Goal: Information Seeking & Learning: Find specific fact

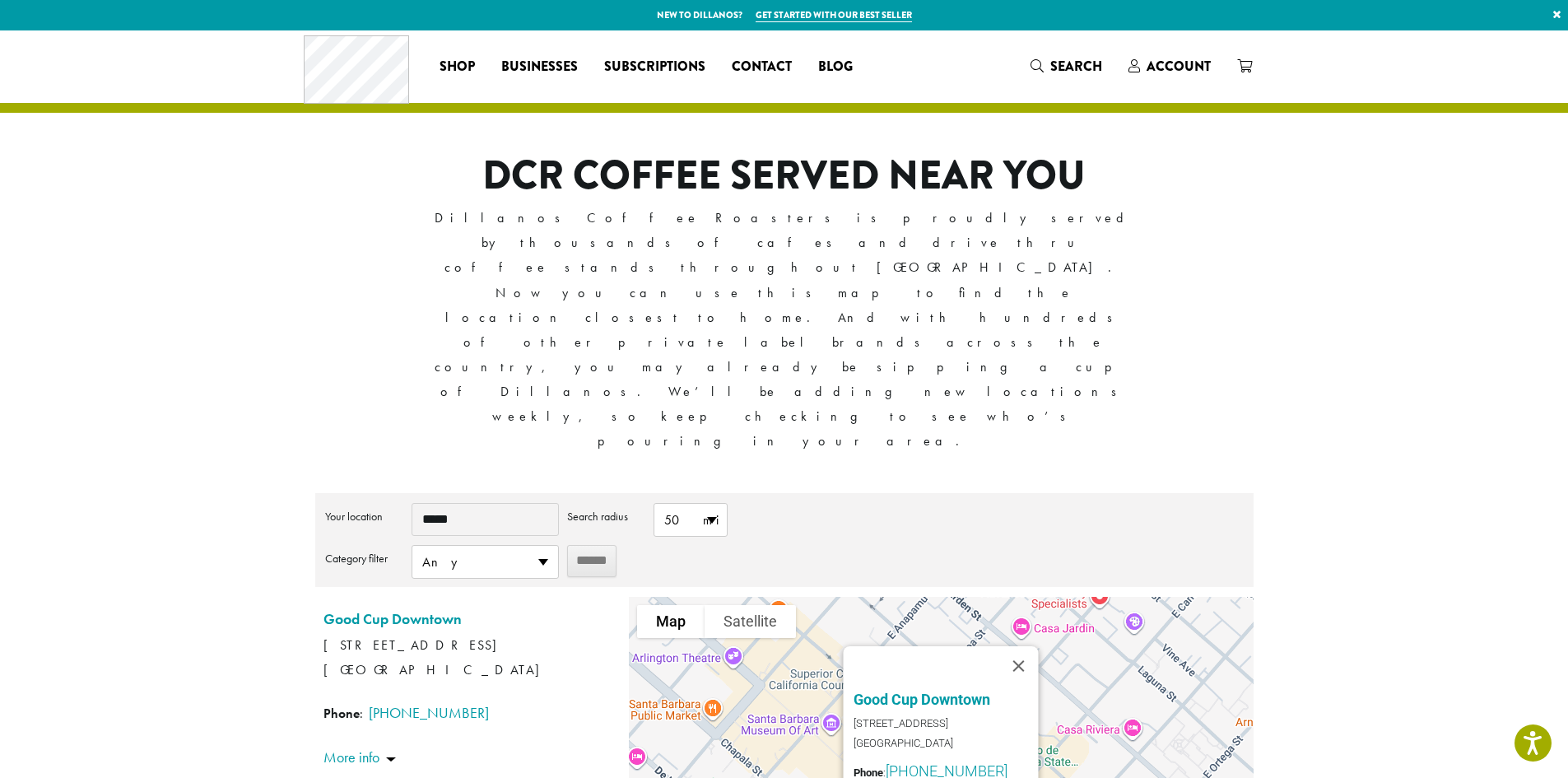
click at [458, 503] on input "*****" at bounding box center [484, 520] width 147 height 33
drag, startPoint x: 470, startPoint y: 347, endPoint x: 314, endPoint y: 346, distance: 156.0
click at [314, 346] on div "**********" at bounding box center [784, 505] width 988 height 948
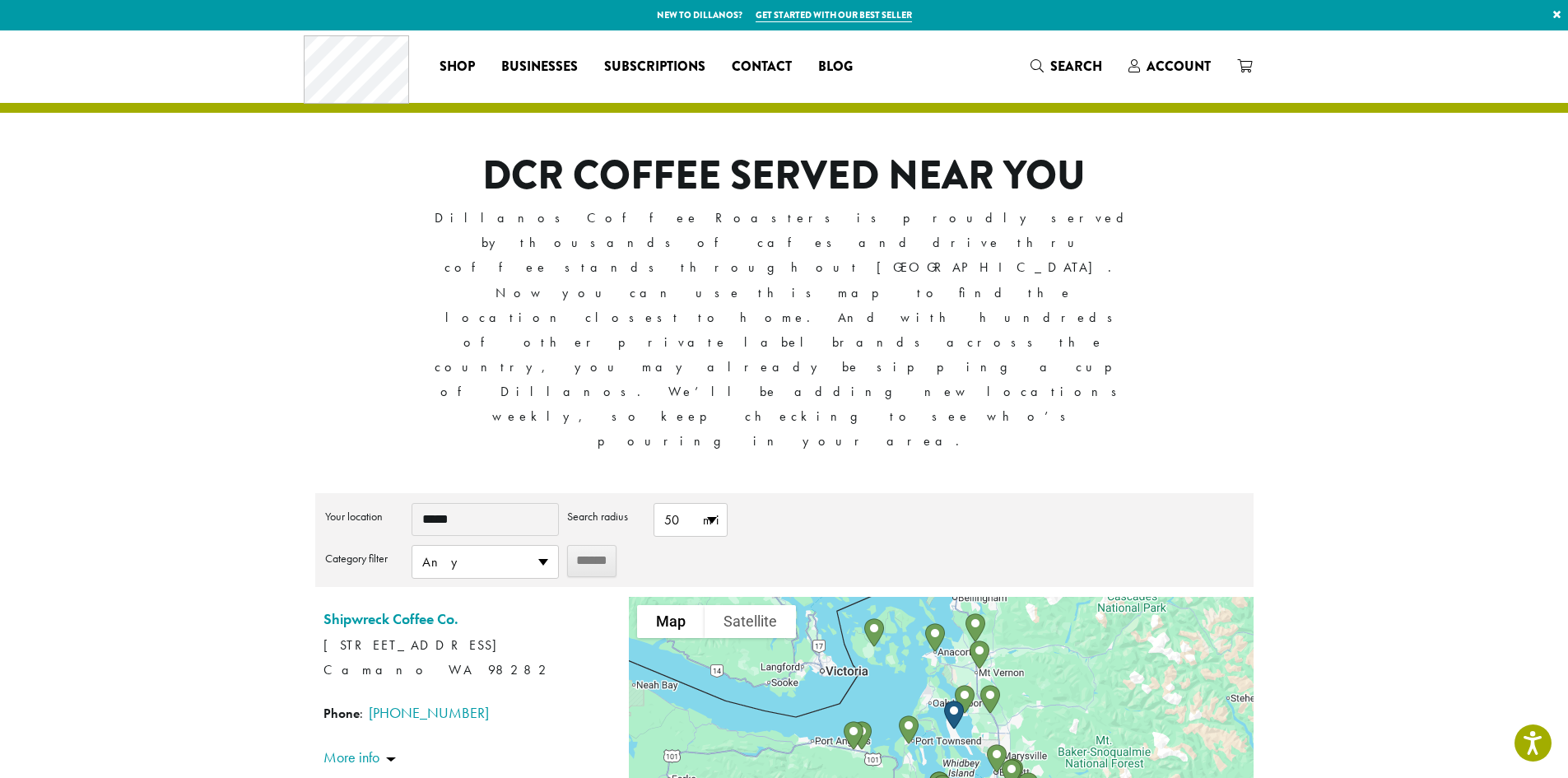
type input "*****"
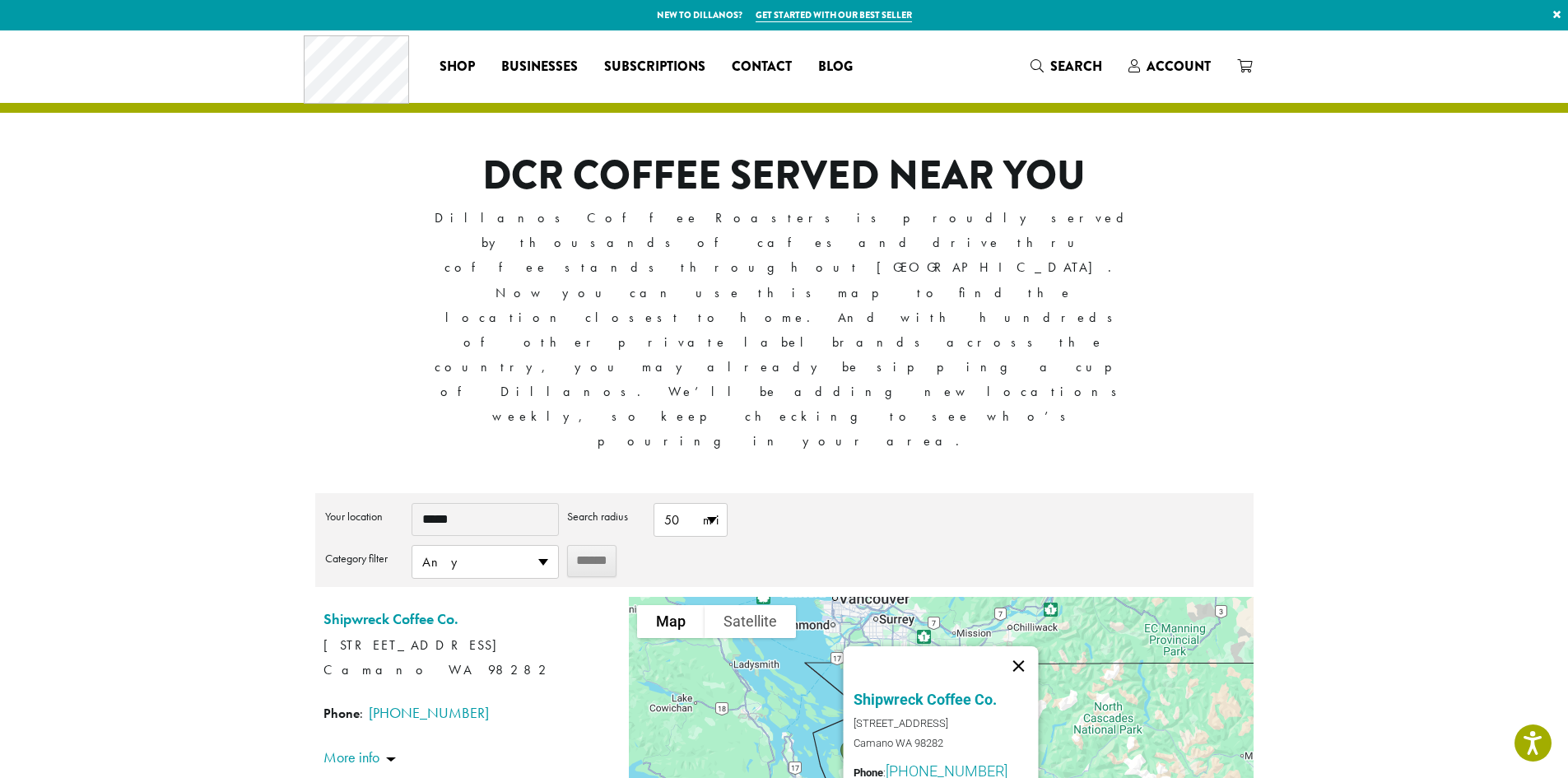
click at [1025, 646] on button "Close" at bounding box center [1019, 666] width 40 height 40
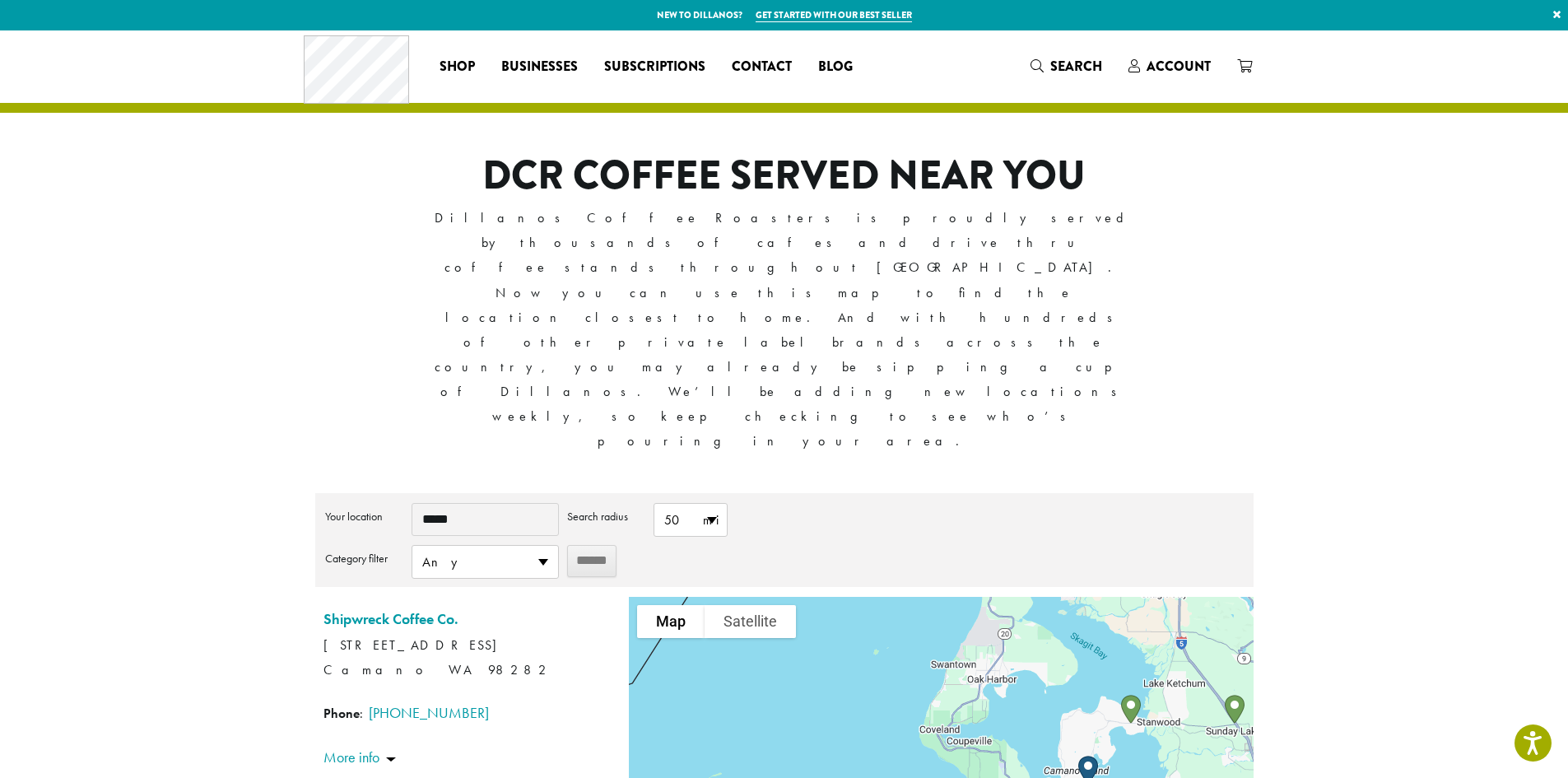
drag, startPoint x: 945, startPoint y: 628, endPoint x: 945, endPoint y: 314, distance: 314.0
click at [947, 308] on div "**********" at bounding box center [784, 505] width 988 height 948
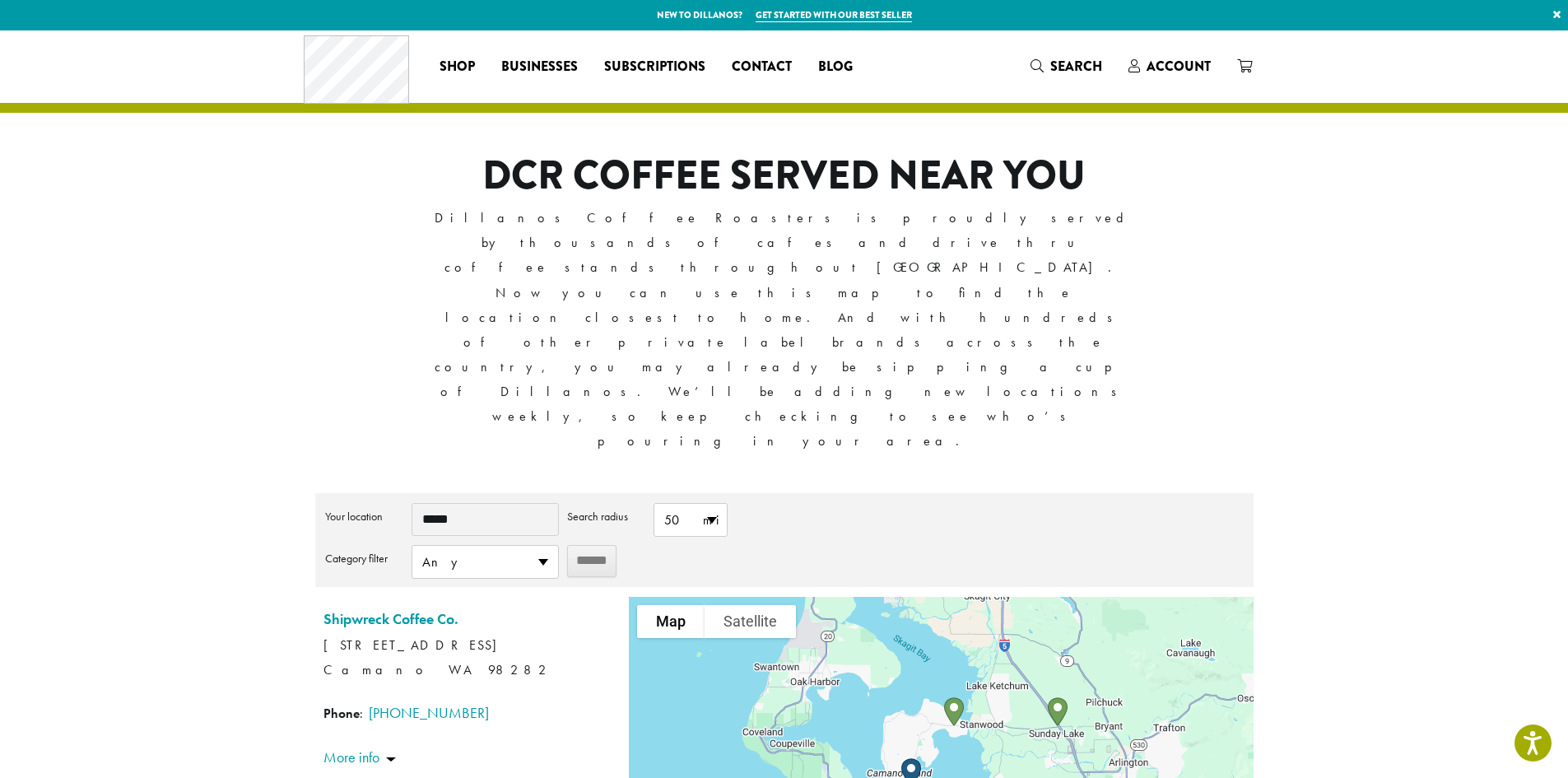
drag, startPoint x: 1131, startPoint y: 524, endPoint x: 938, endPoint y: 609, distance: 210.9
click at [938, 609] on div at bounding box center [941, 740] width 624 height 288
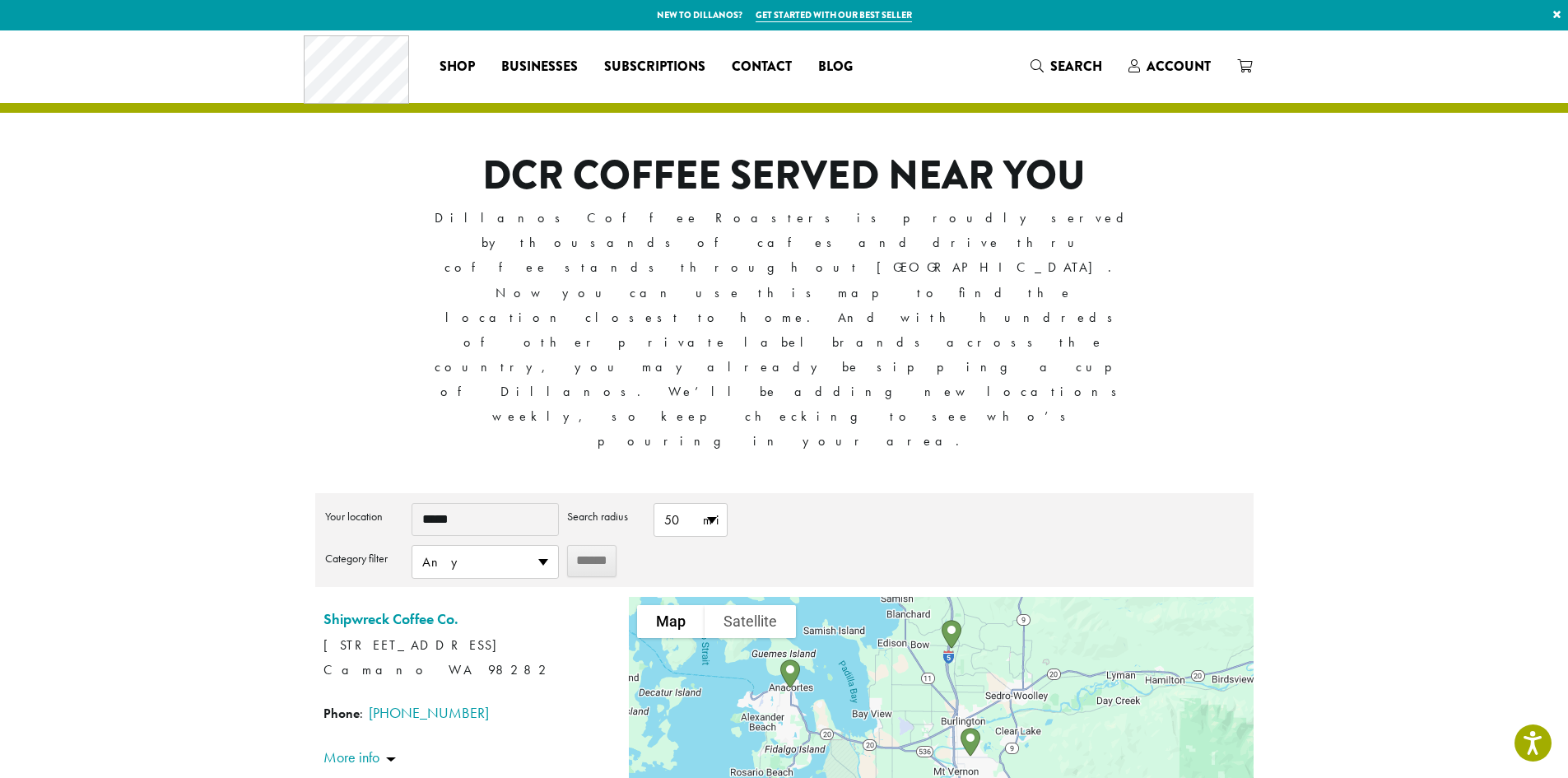
drag, startPoint x: 974, startPoint y: 558, endPoint x: 947, endPoint y: 760, distance: 203.8
click at [947, 760] on div "**********" at bounding box center [784, 716] width 938 height 446
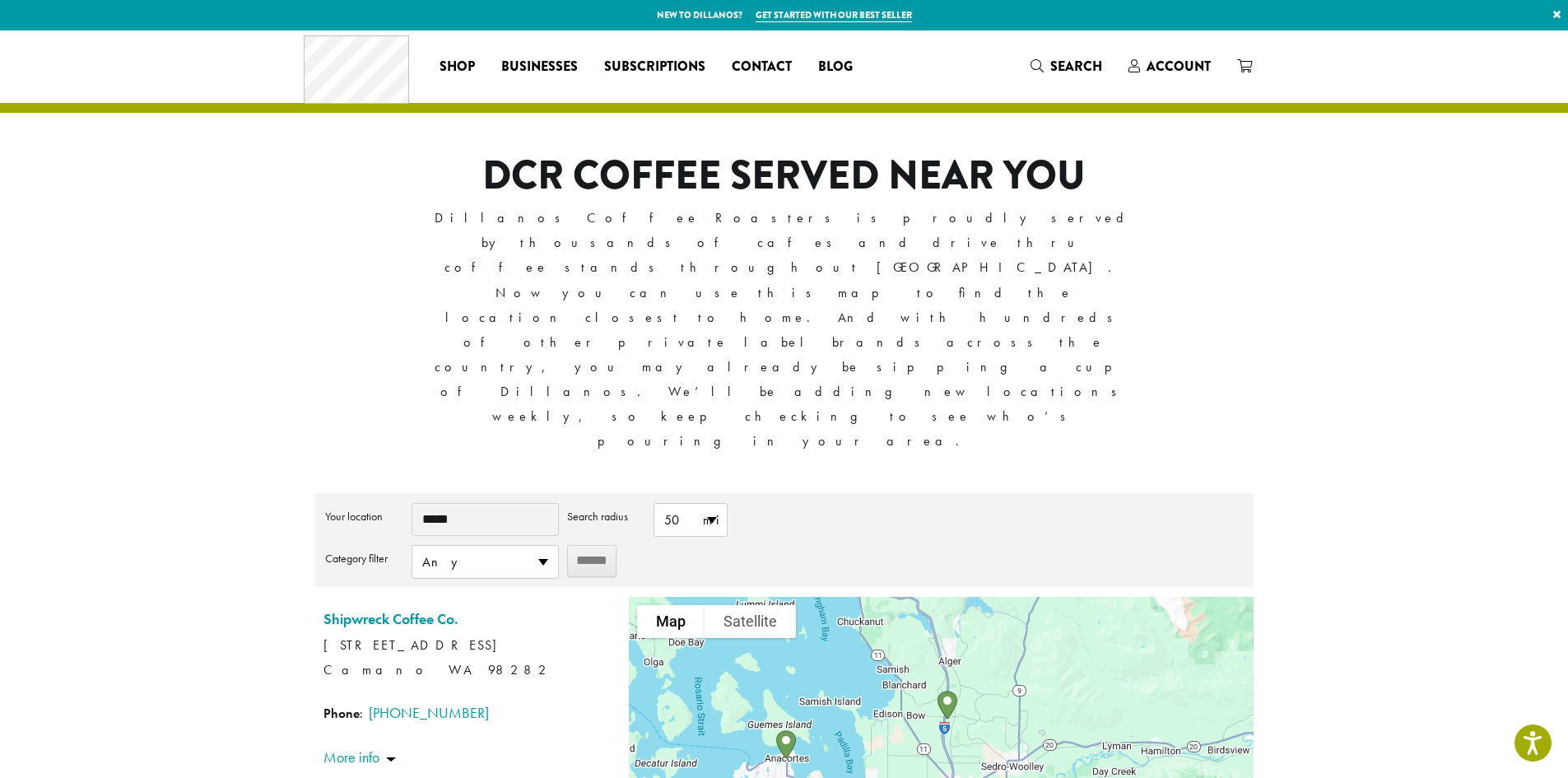
drag, startPoint x: 1016, startPoint y: 499, endPoint x: 1011, endPoint y: 574, distance: 75.2
click at [1011, 596] on div at bounding box center [941, 740] width 624 height 288
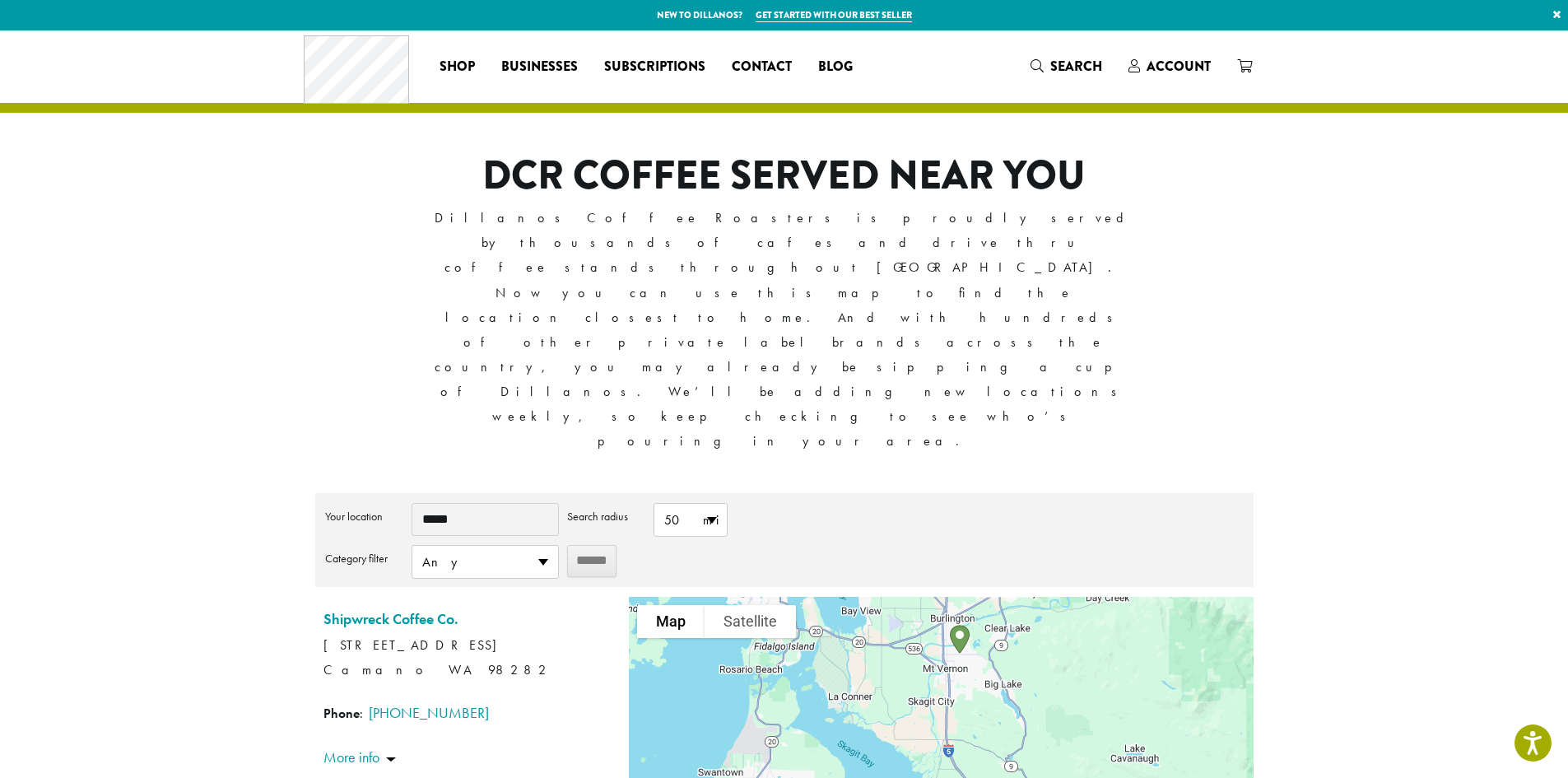
drag, startPoint x: 884, startPoint y: 654, endPoint x: 878, endPoint y: 463, distance: 191.1
click at [878, 596] on div at bounding box center [941, 740] width 624 height 288
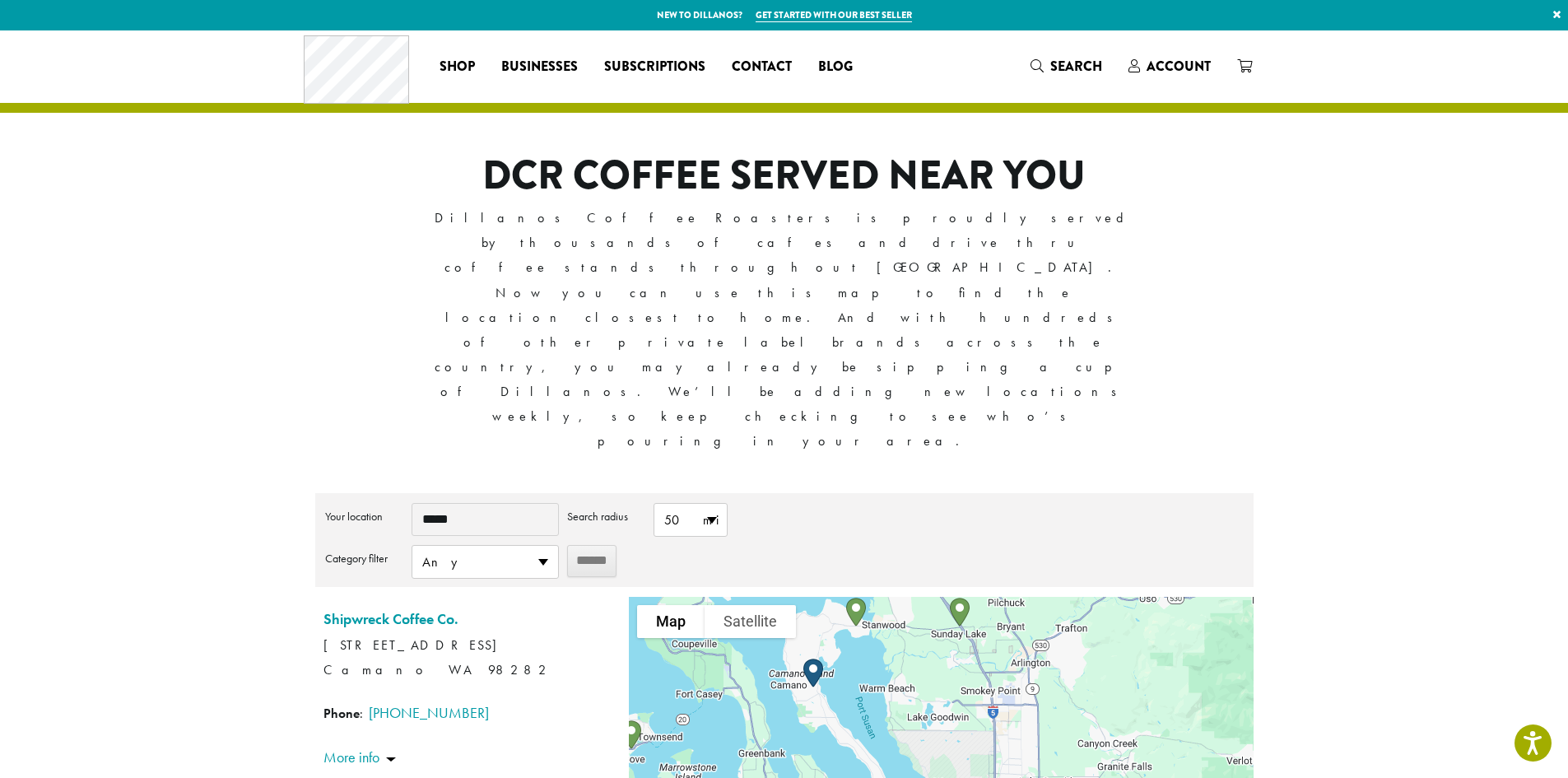
drag, startPoint x: 964, startPoint y: 674, endPoint x: 922, endPoint y: 473, distance: 205.3
click at [922, 596] on div at bounding box center [941, 740] width 624 height 288
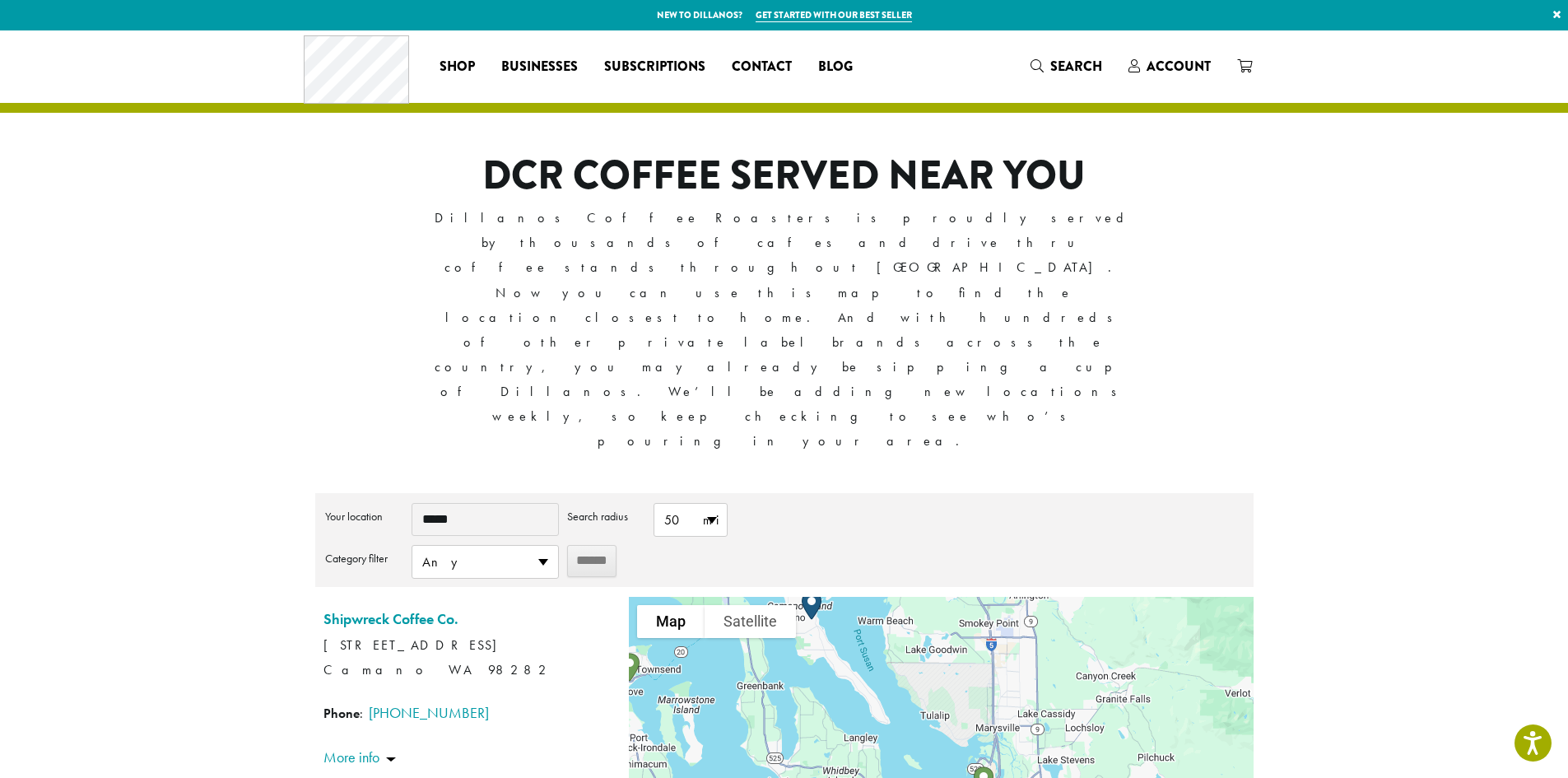
drag, startPoint x: 934, startPoint y: 660, endPoint x: 934, endPoint y: 528, distance: 132.0
click at [934, 596] on div at bounding box center [941, 740] width 624 height 288
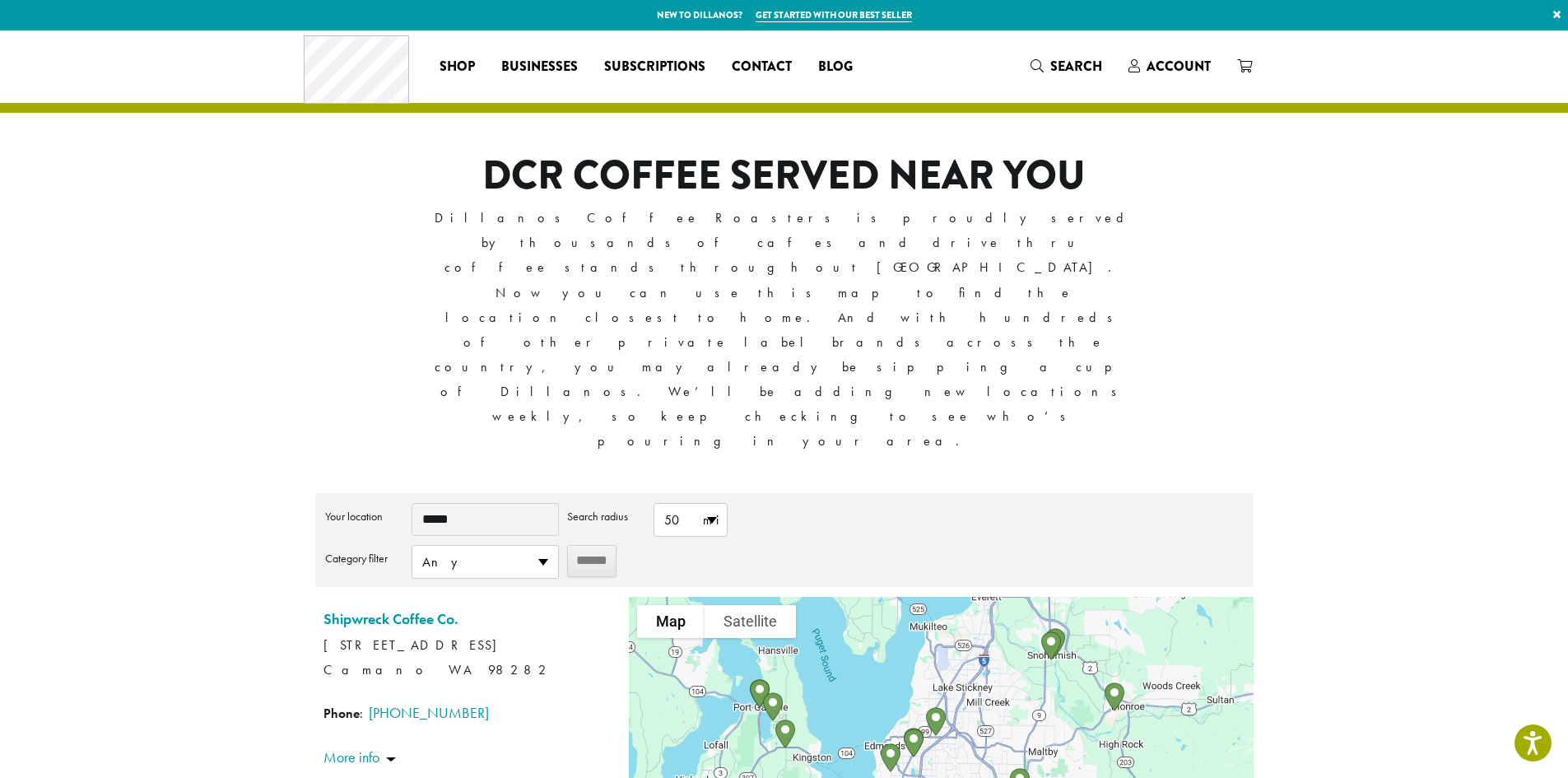
drag, startPoint x: 923, startPoint y: 624, endPoint x: 931, endPoint y: 477, distance: 147.2
click at [931, 596] on div at bounding box center [941, 740] width 624 height 288
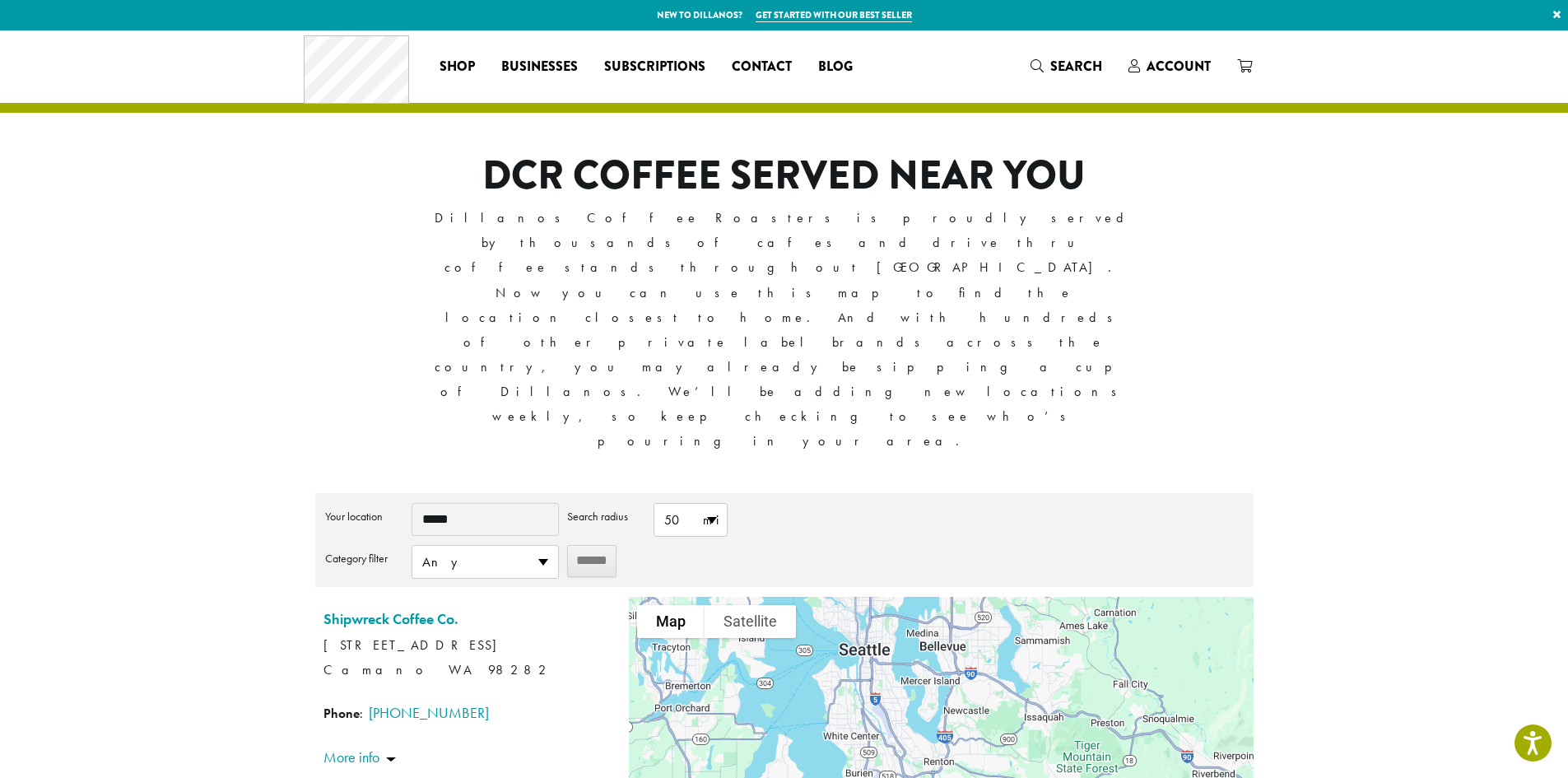
drag, startPoint x: 983, startPoint y: 665, endPoint x: 933, endPoint y: 416, distance: 254.0
click at [933, 493] on div "**********" at bounding box center [784, 688] width 938 height 392
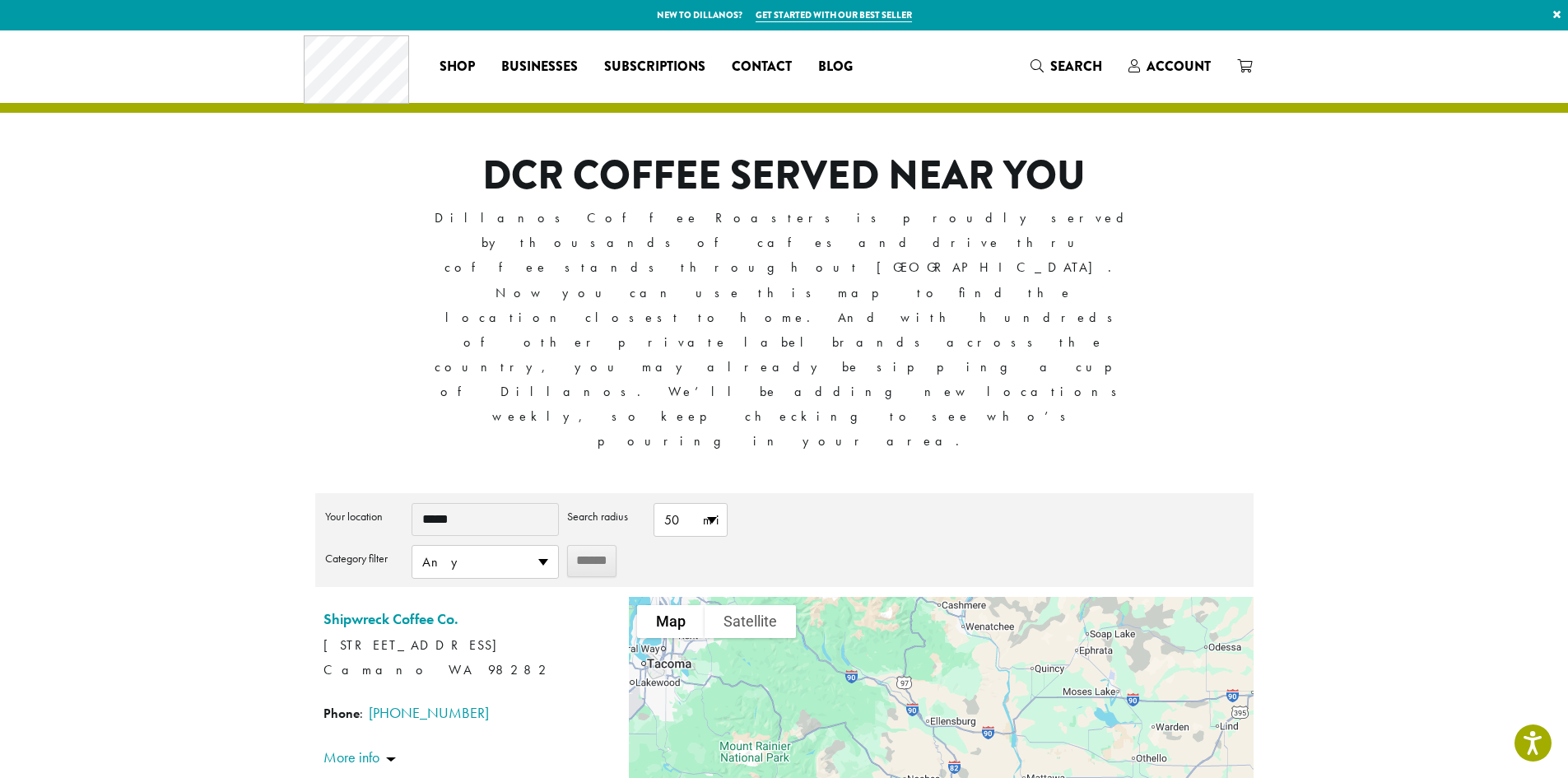
drag, startPoint x: 1065, startPoint y: 617, endPoint x: 804, endPoint y: 454, distance: 307.7
click at [804, 596] on div at bounding box center [941, 740] width 624 height 288
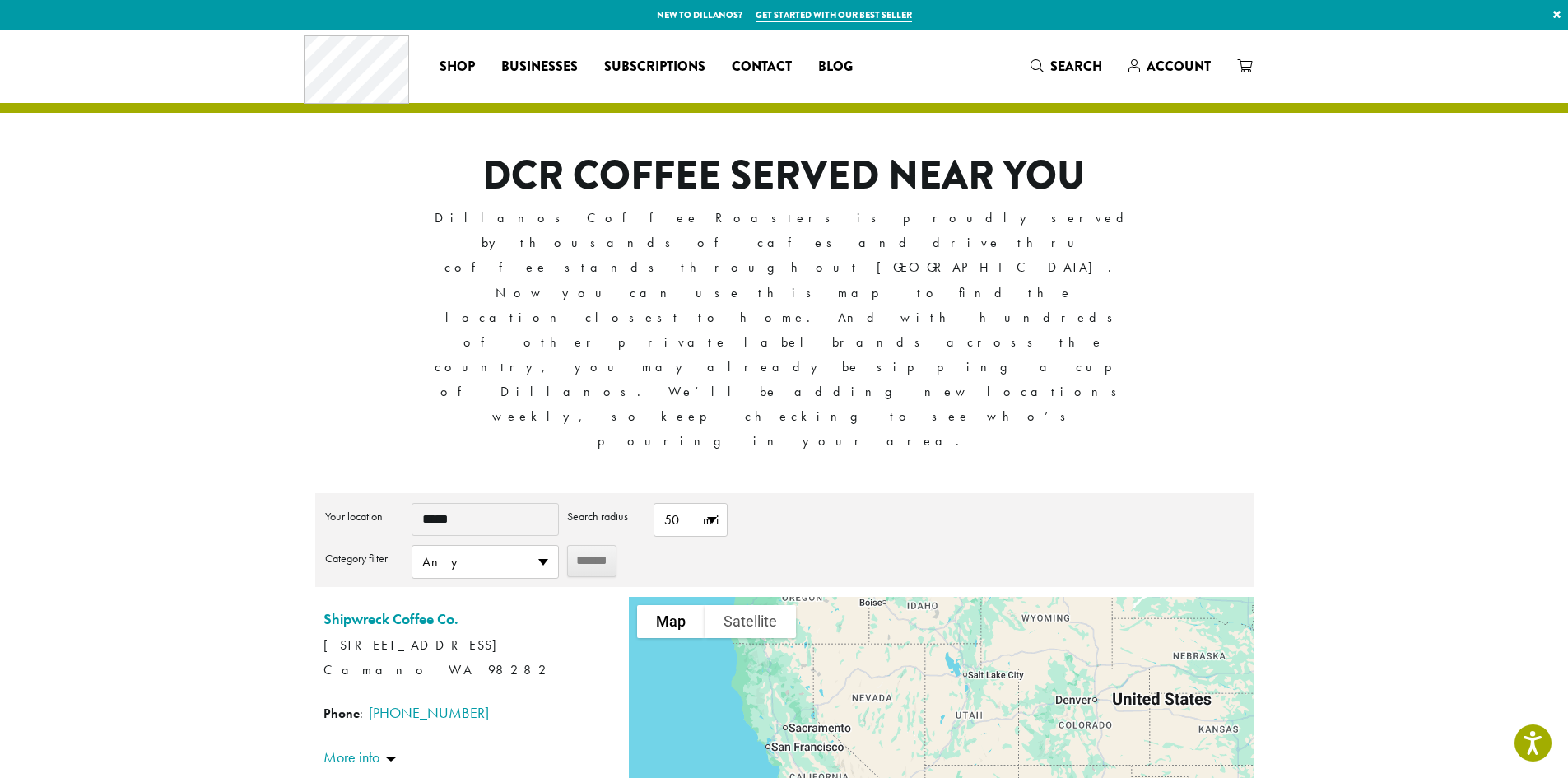
drag, startPoint x: 1086, startPoint y: 656, endPoint x: 874, endPoint y: 396, distance: 335.5
click at [880, 493] on div "**********" at bounding box center [784, 688] width 938 height 392
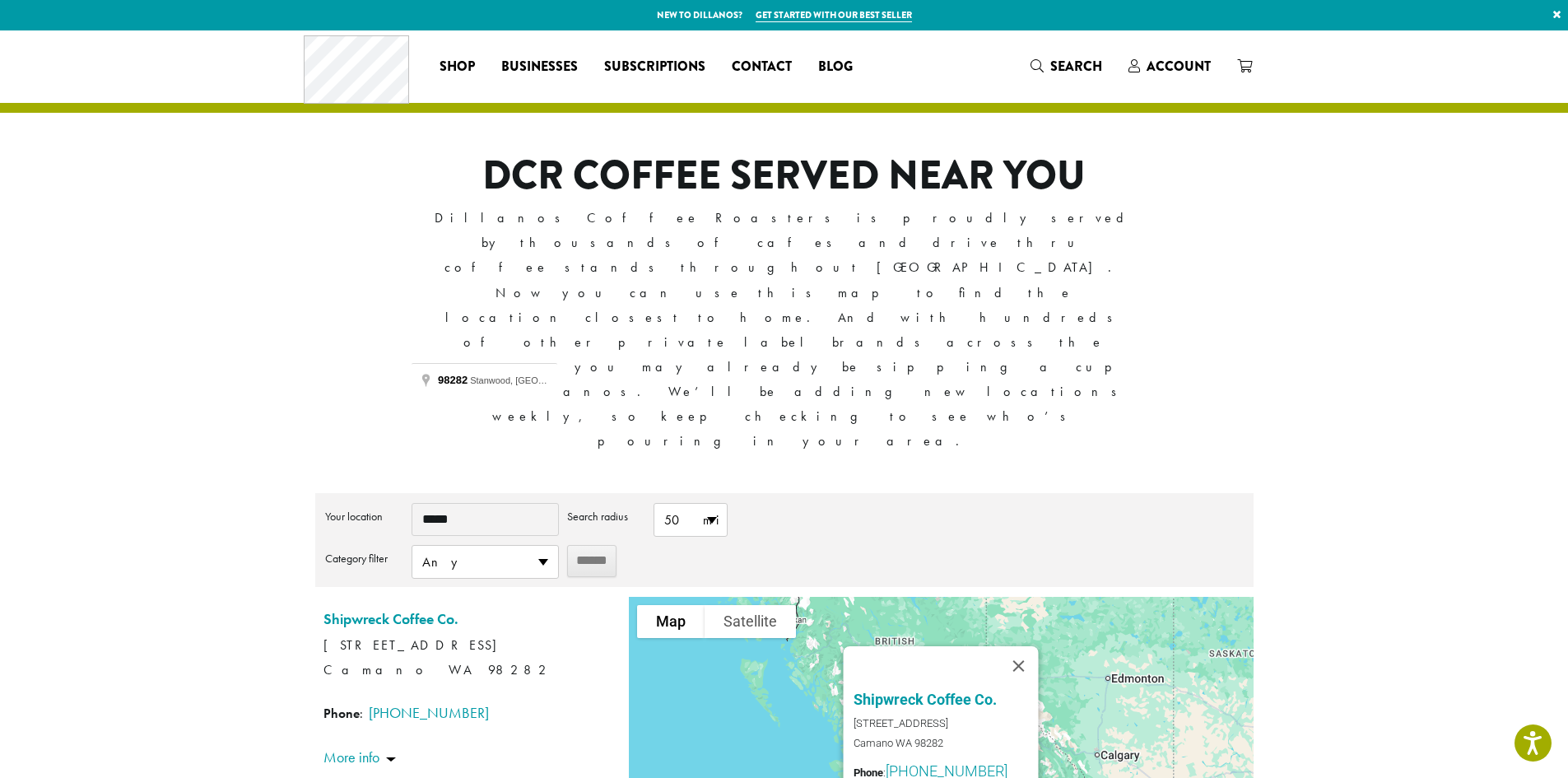
drag, startPoint x: 490, startPoint y: 352, endPoint x: 366, endPoint y: 343, distance: 124.3
click at [366, 503] on div "Your location *****" at bounding box center [442, 520] width 233 height 33
click at [1023, 646] on button "Close" at bounding box center [1019, 666] width 40 height 40
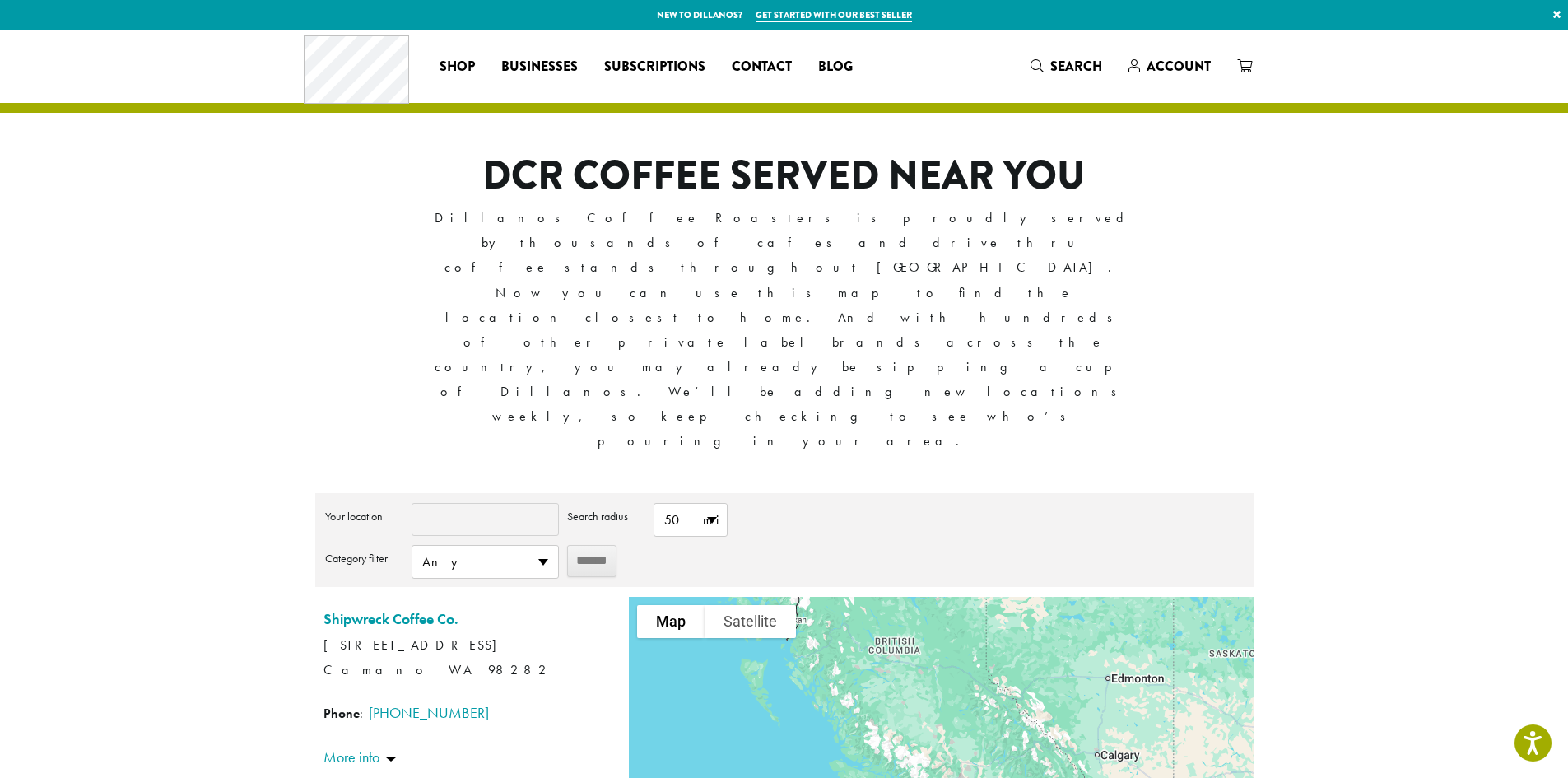
drag, startPoint x: 1001, startPoint y: 630, endPoint x: 909, endPoint y: 465, distance: 188.9
click at [910, 596] on div at bounding box center [941, 740] width 624 height 288
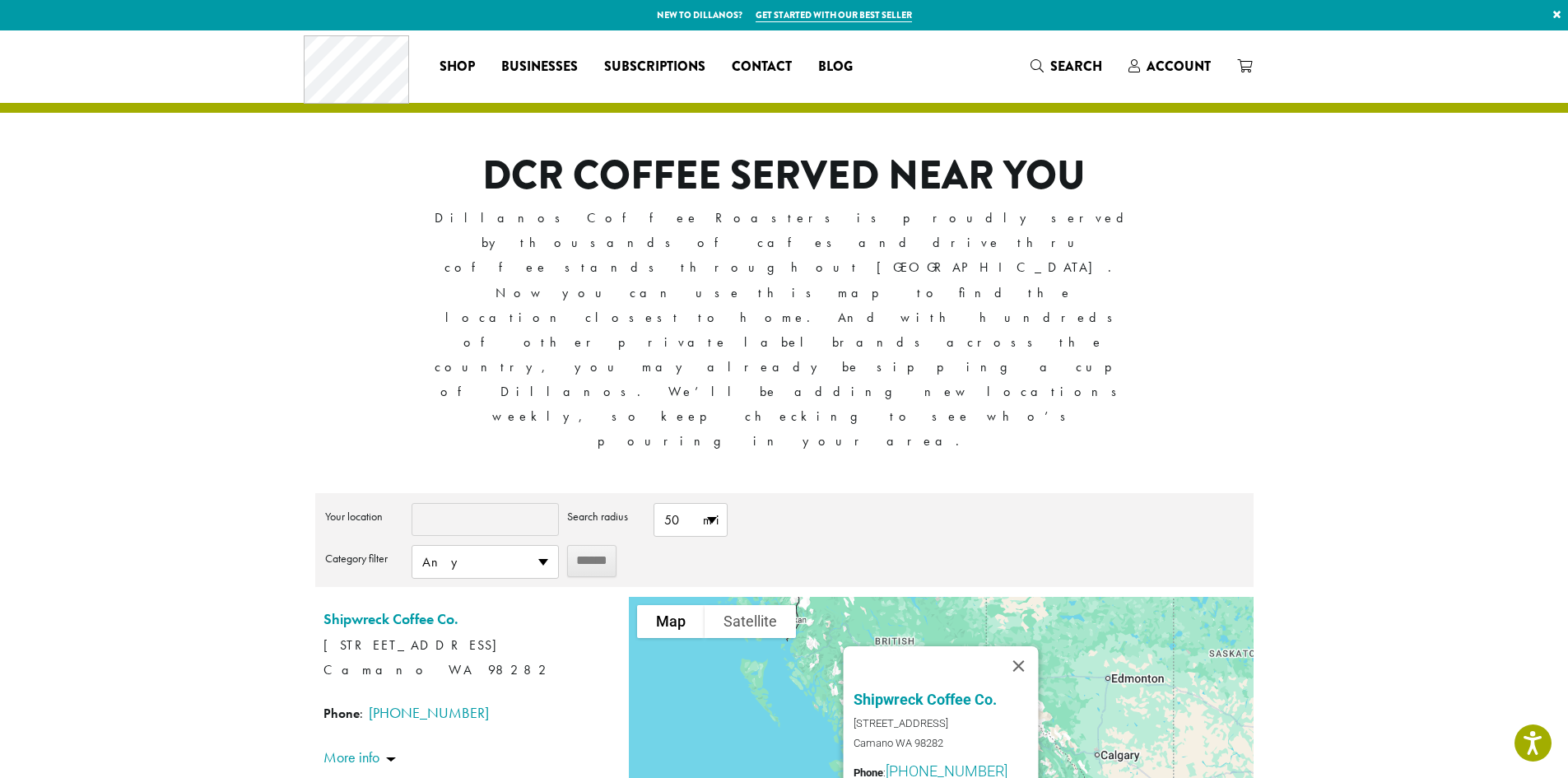
click at [454, 503] on input "Your location" at bounding box center [484, 520] width 147 height 33
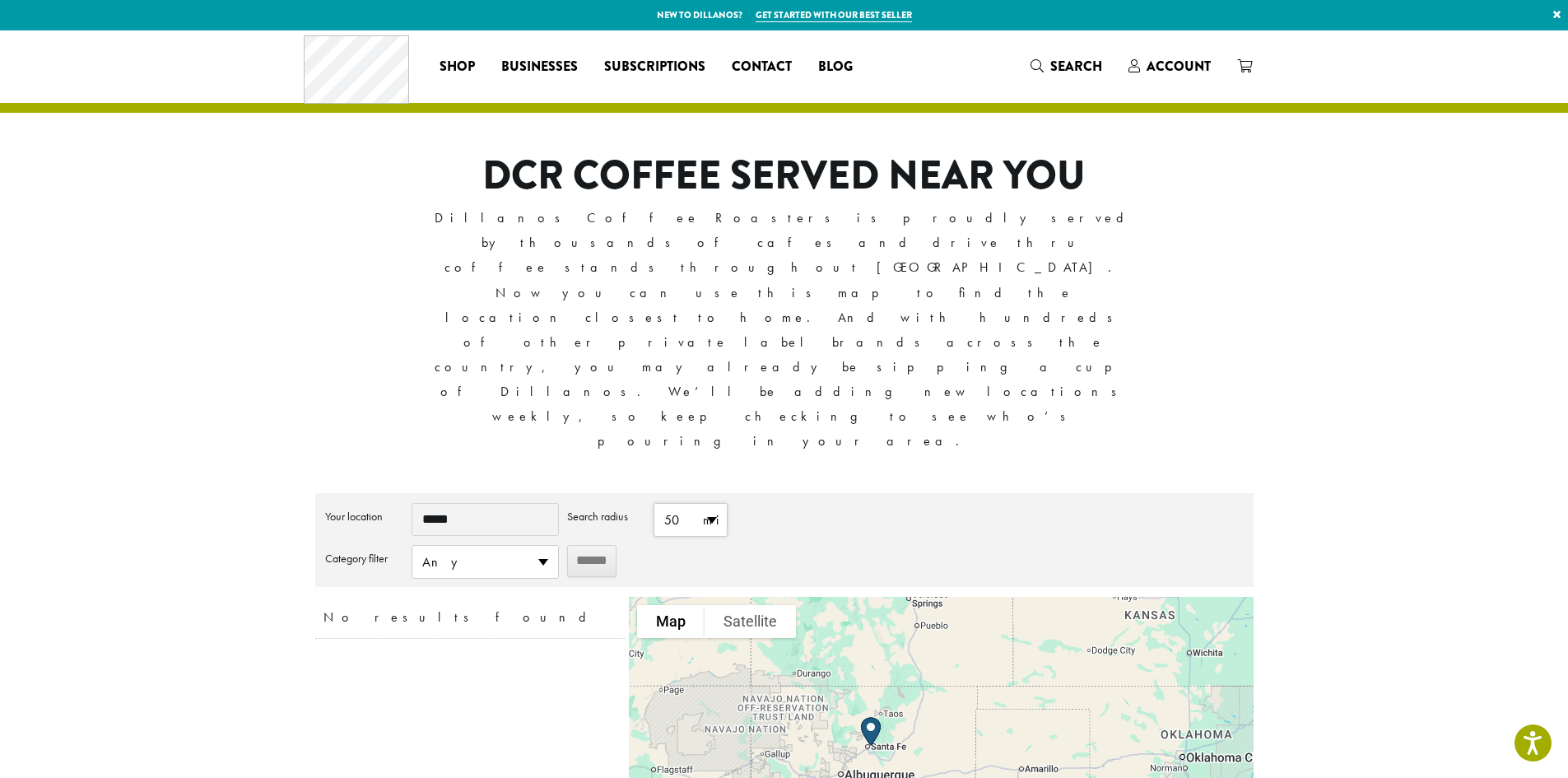
click at [715, 504] on span "50 mi" at bounding box center [691, 520] width 72 height 32
click at [692, 633] on li "100 mi" at bounding box center [691, 648] width 72 height 32
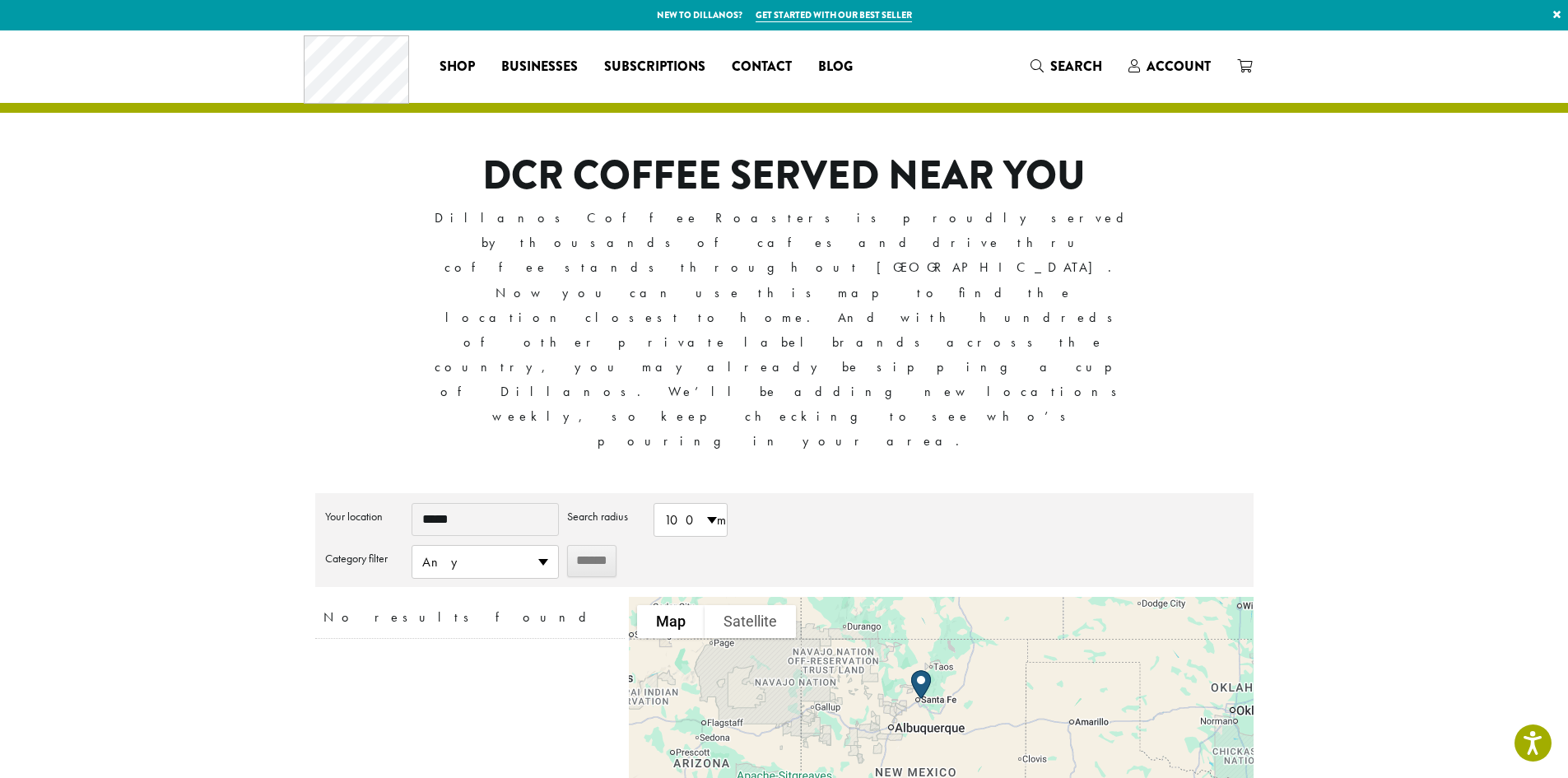
drag, startPoint x: 863, startPoint y: 633, endPoint x: 975, endPoint y: 530, distance: 152.2
click at [969, 596] on div at bounding box center [941, 740] width 624 height 288
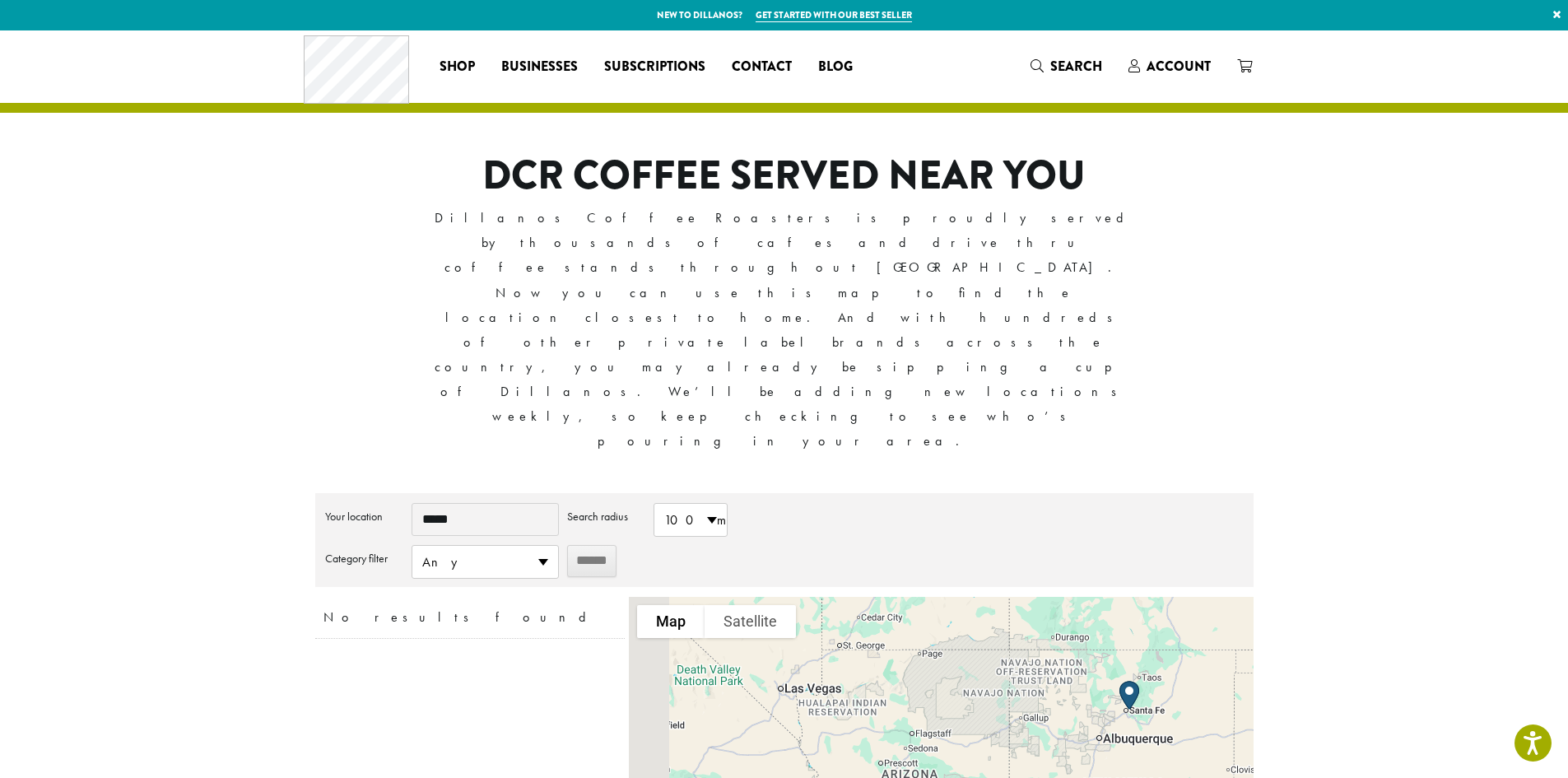
drag, startPoint x: 819, startPoint y: 545, endPoint x: 1039, endPoint y: 664, distance: 250.1
click at [1031, 666] on div at bounding box center [941, 740] width 624 height 288
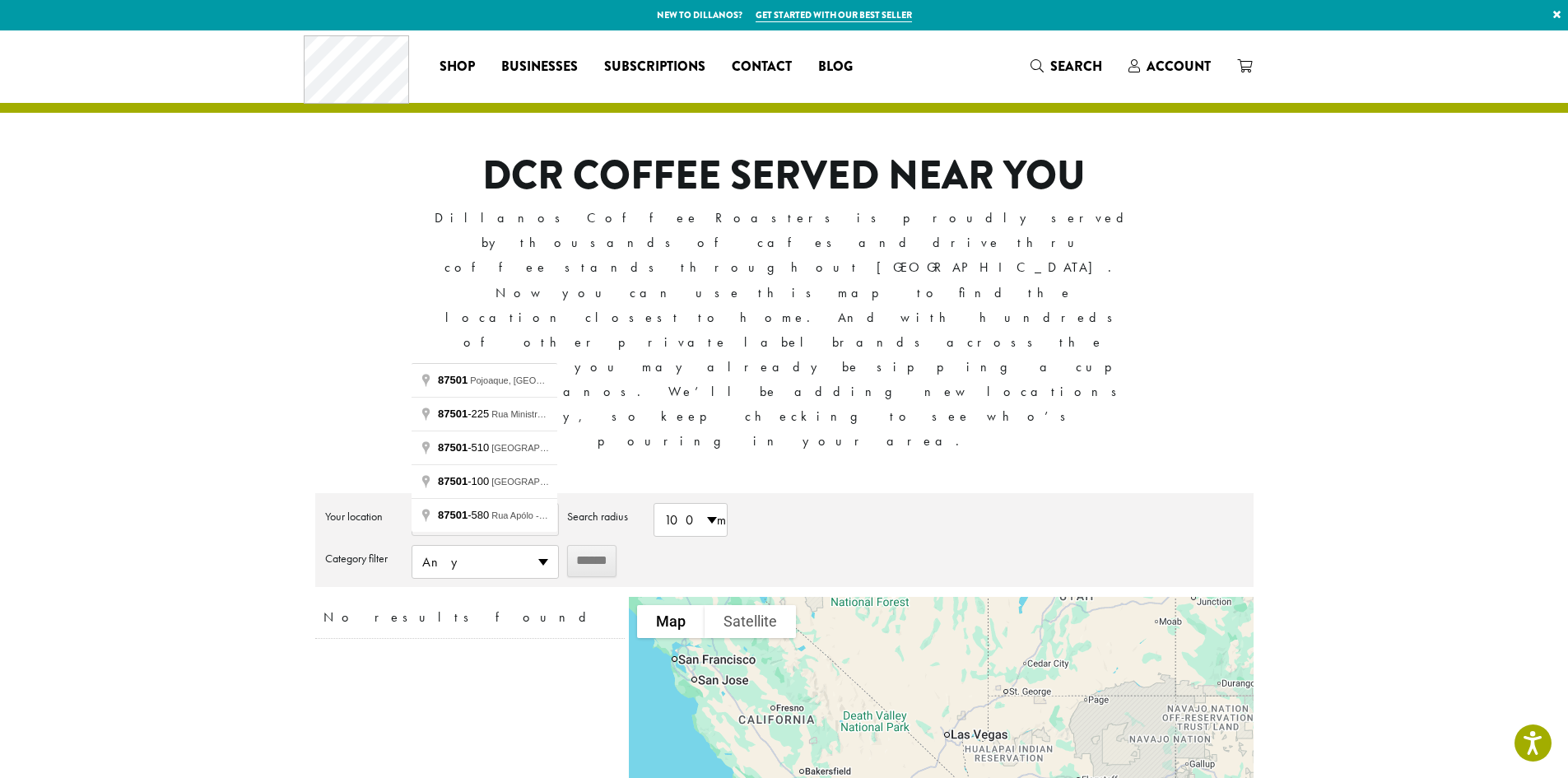
drag, startPoint x: 494, startPoint y: 345, endPoint x: 370, endPoint y: 326, distance: 125.4
click at [359, 493] on div "**********" at bounding box center [784, 539] width 938 height 94
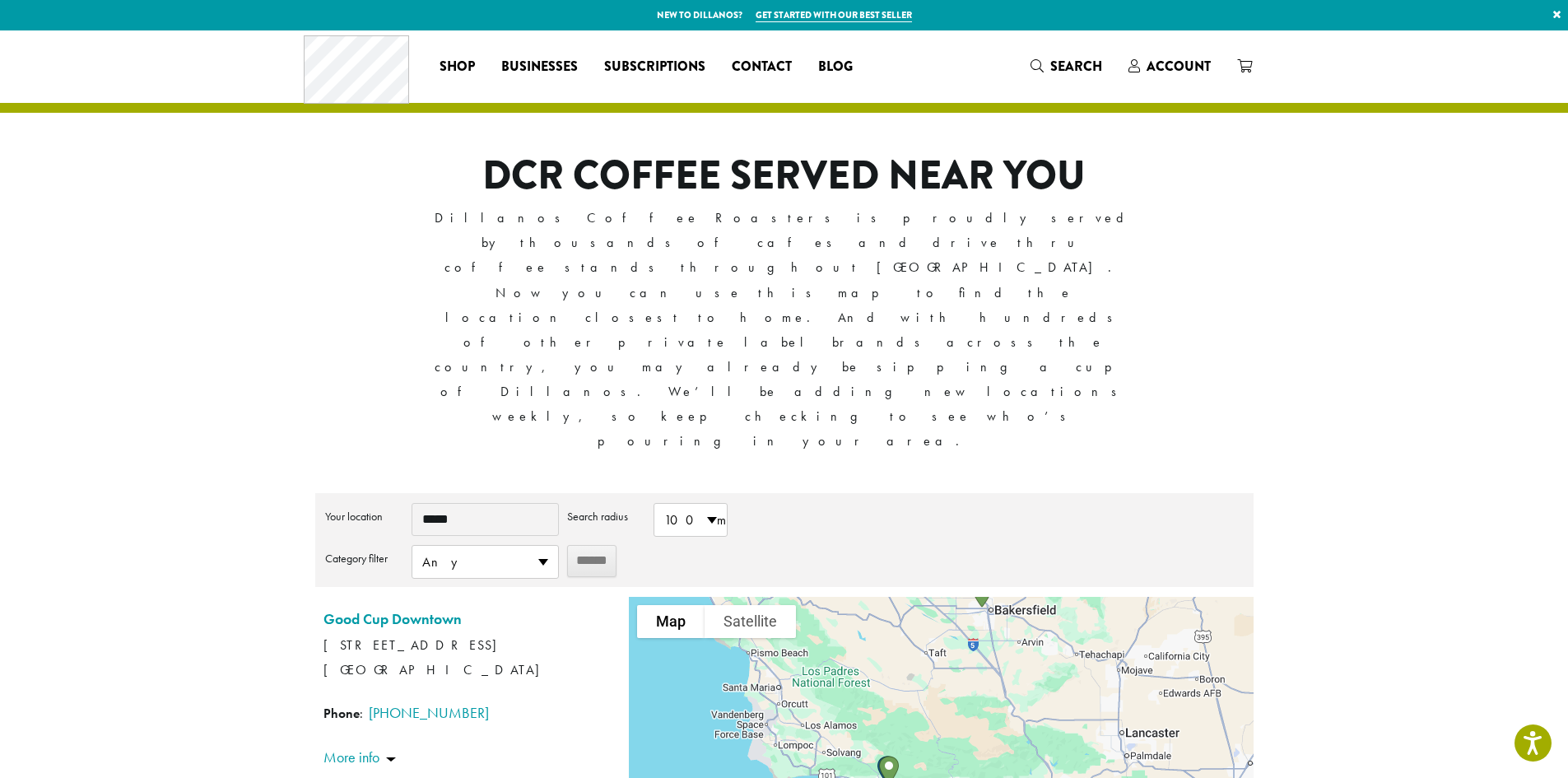
type input "*****"
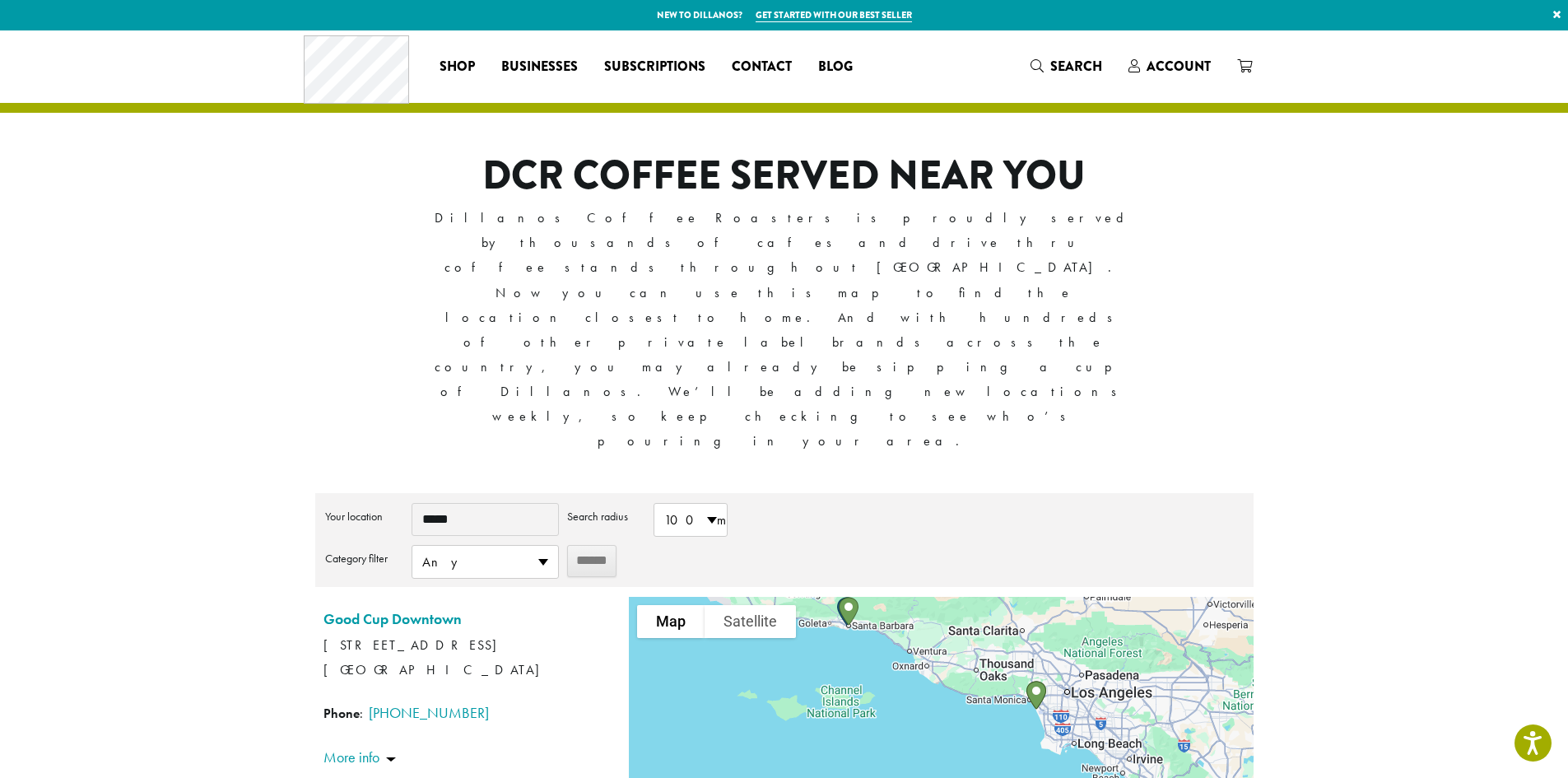
drag, startPoint x: 971, startPoint y: 670, endPoint x: 930, endPoint y: 508, distance: 167.1
click at [930, 596] on div at bounding box center [941, 740] width 624 height 288
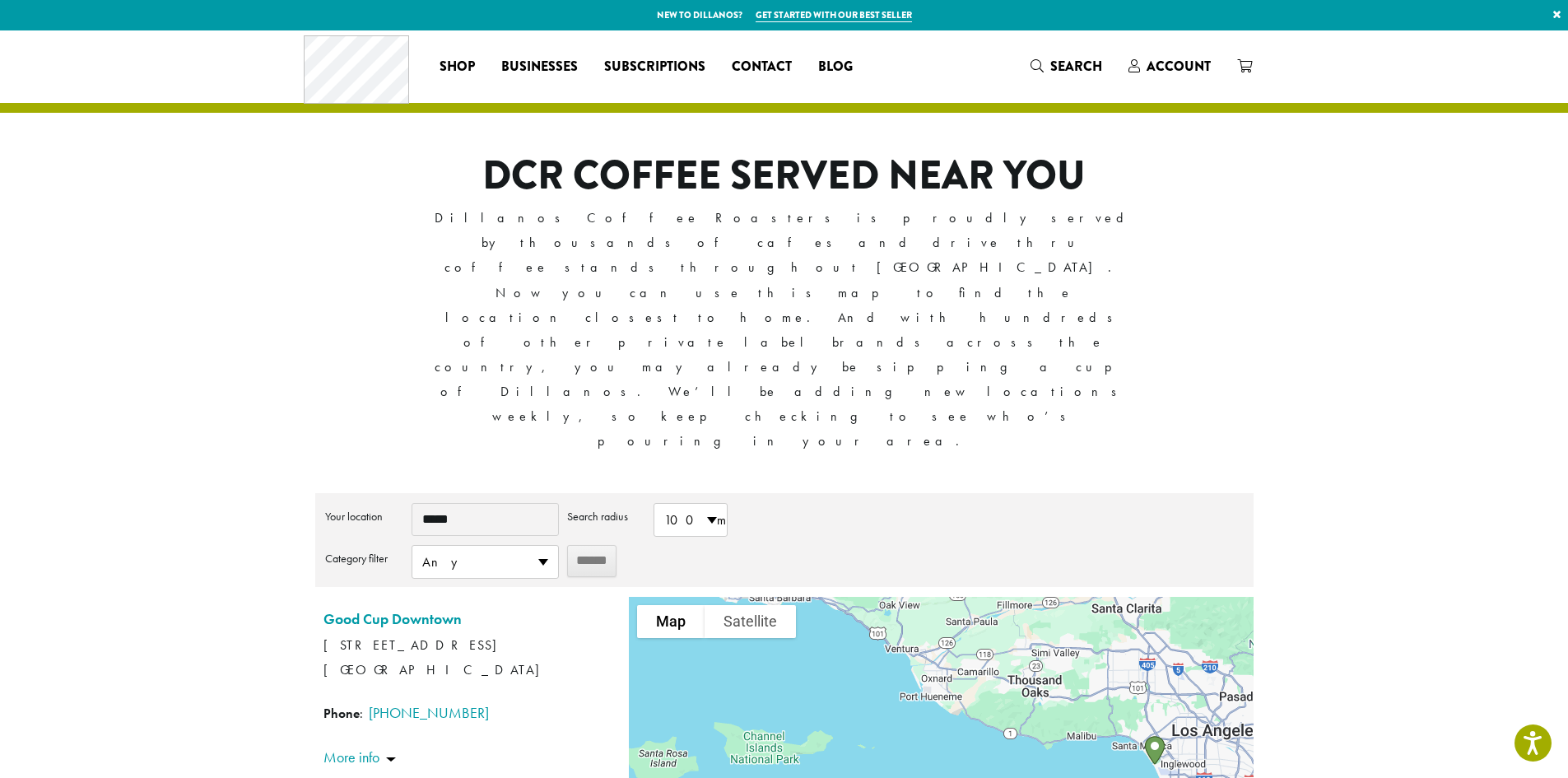
drag, startPoint x: 922, startPoint y: 485, endPoint x: 972, endPoint y: 671, distance: 192.6
click at [972, 671] on div at bounding box center [941, 740] width 624 height 288
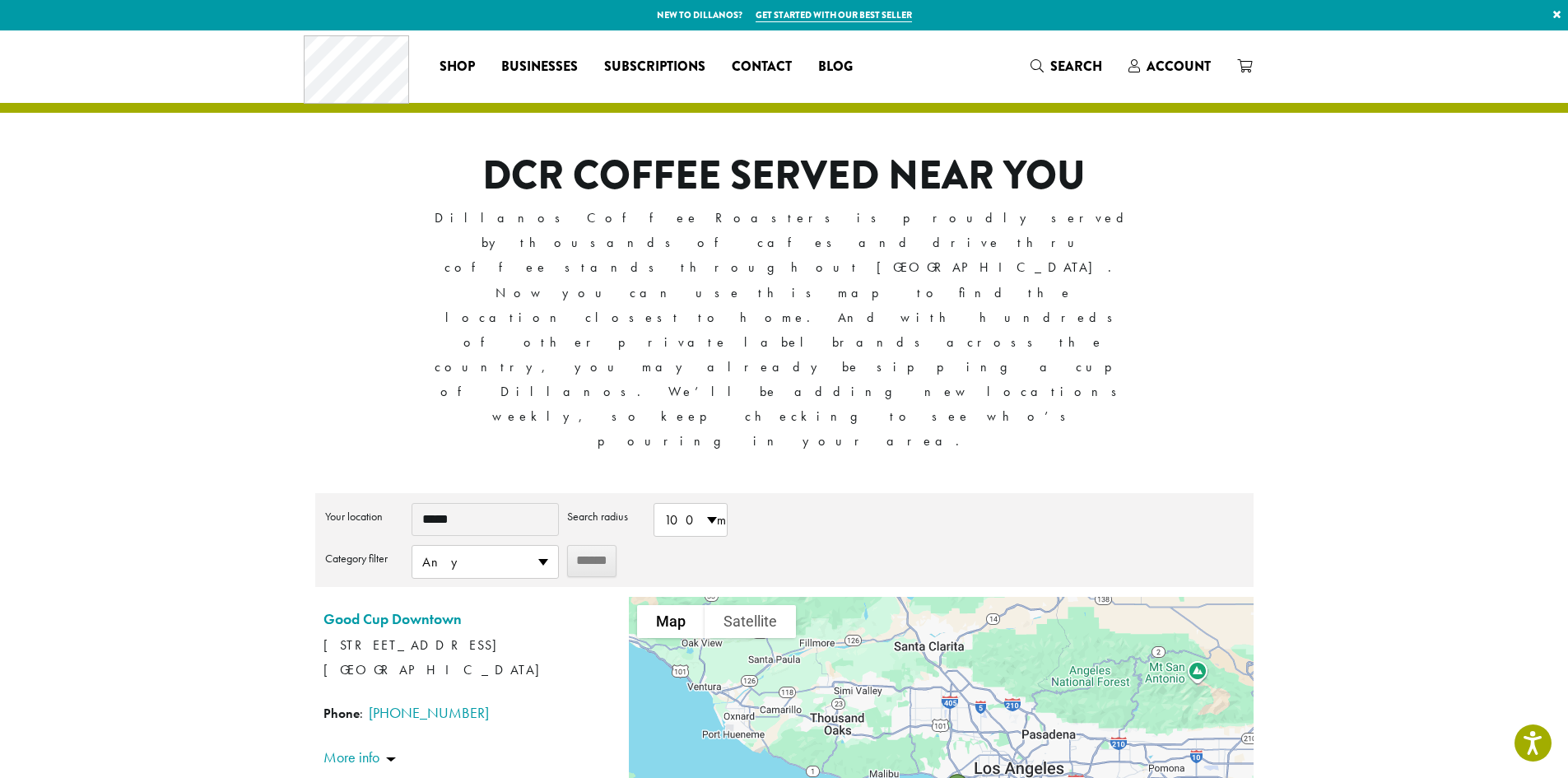
drag, startPoint x: 1117, startPoint y: 628, endPoint x: 871, endPoint y: 500, distance: 277.3
click at [871, 596] on div at bounding box center [941, 740] width 624 height 288
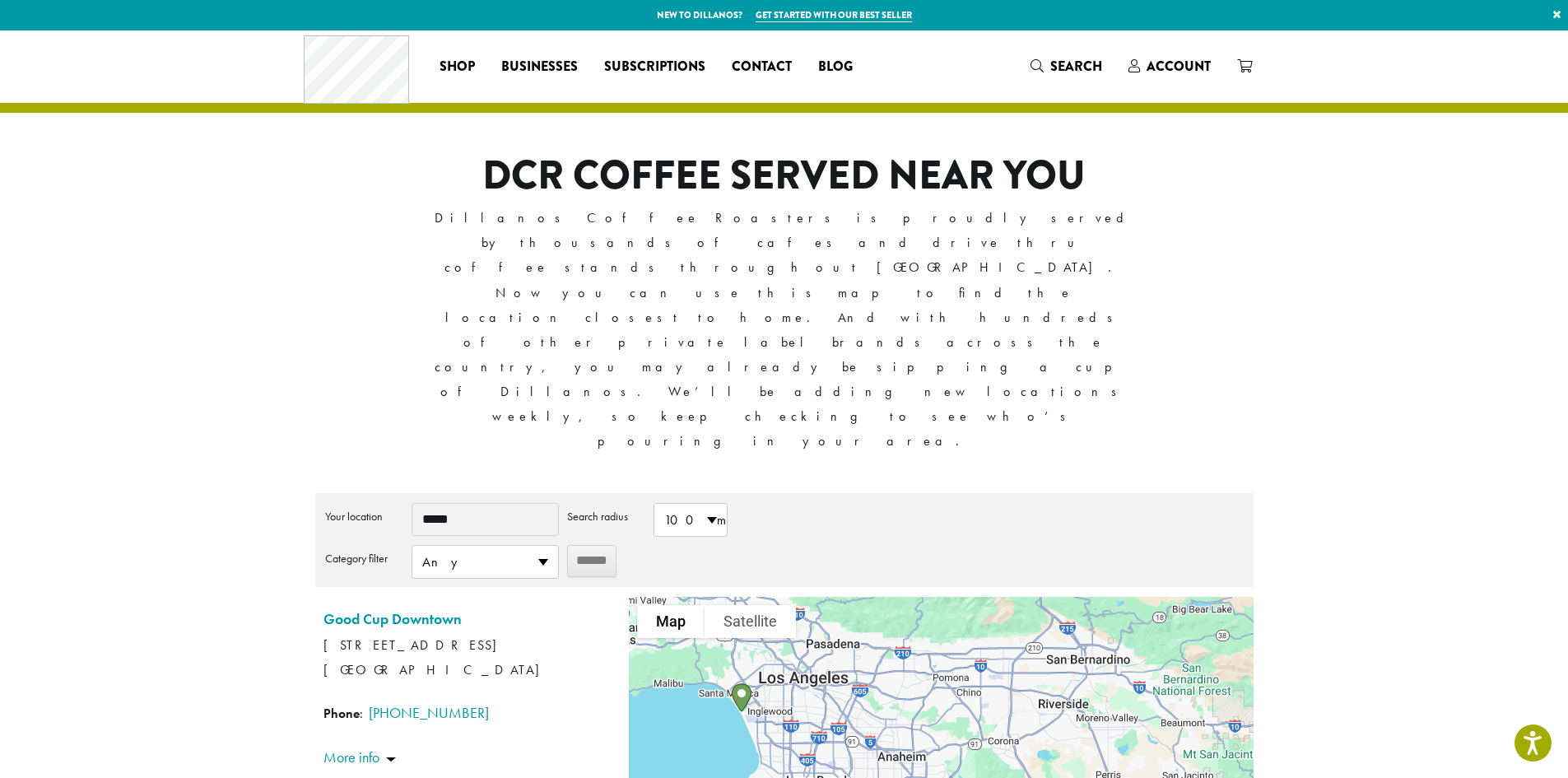
drag, startPoint x: 1105, startPoint y: 648, endPoint x: 897, endPoint y: 567, distance: 223.2
click at [897, 596] on div at bounding box center [941, 740] width 624 height 288
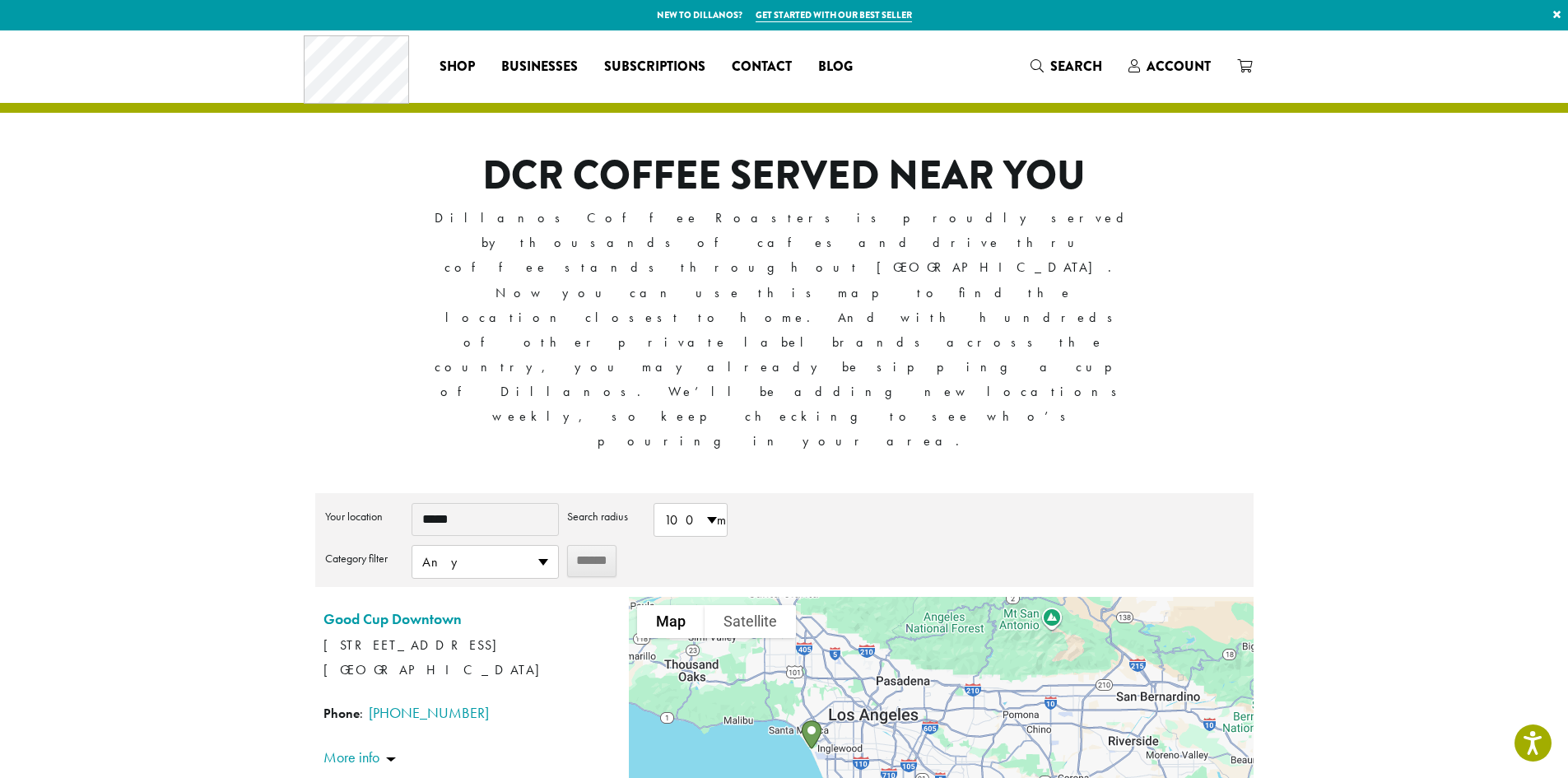
drag, startPoint x: 888, startPoint y: 556, endPoint x: 1181, endPoint y: 669, distance: 314.0
click at [1181, 669] on div "  Map Terrain Satellite Labels Keyboard shortcuts Map Data Map data ©2025 Goo…" at bounding box center [941, 740] width 624 height 288
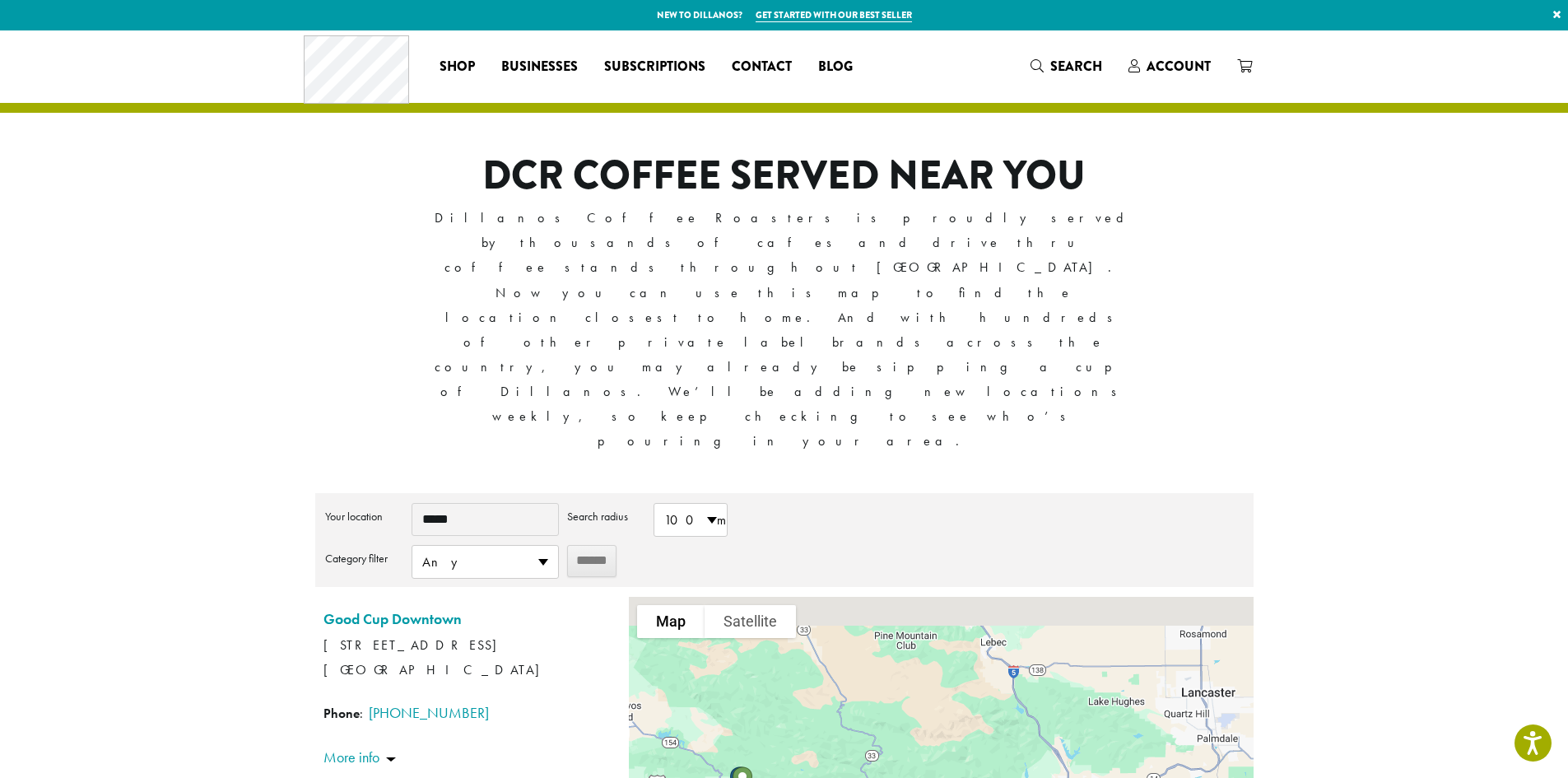
drag, startPoint x: 1023, startPoint y: 536, endPoint x: 1062, endPoint y: 689, distance: 157.9
click at [1062, 689] on div at bounding box center [941, 740] width 624 height 288
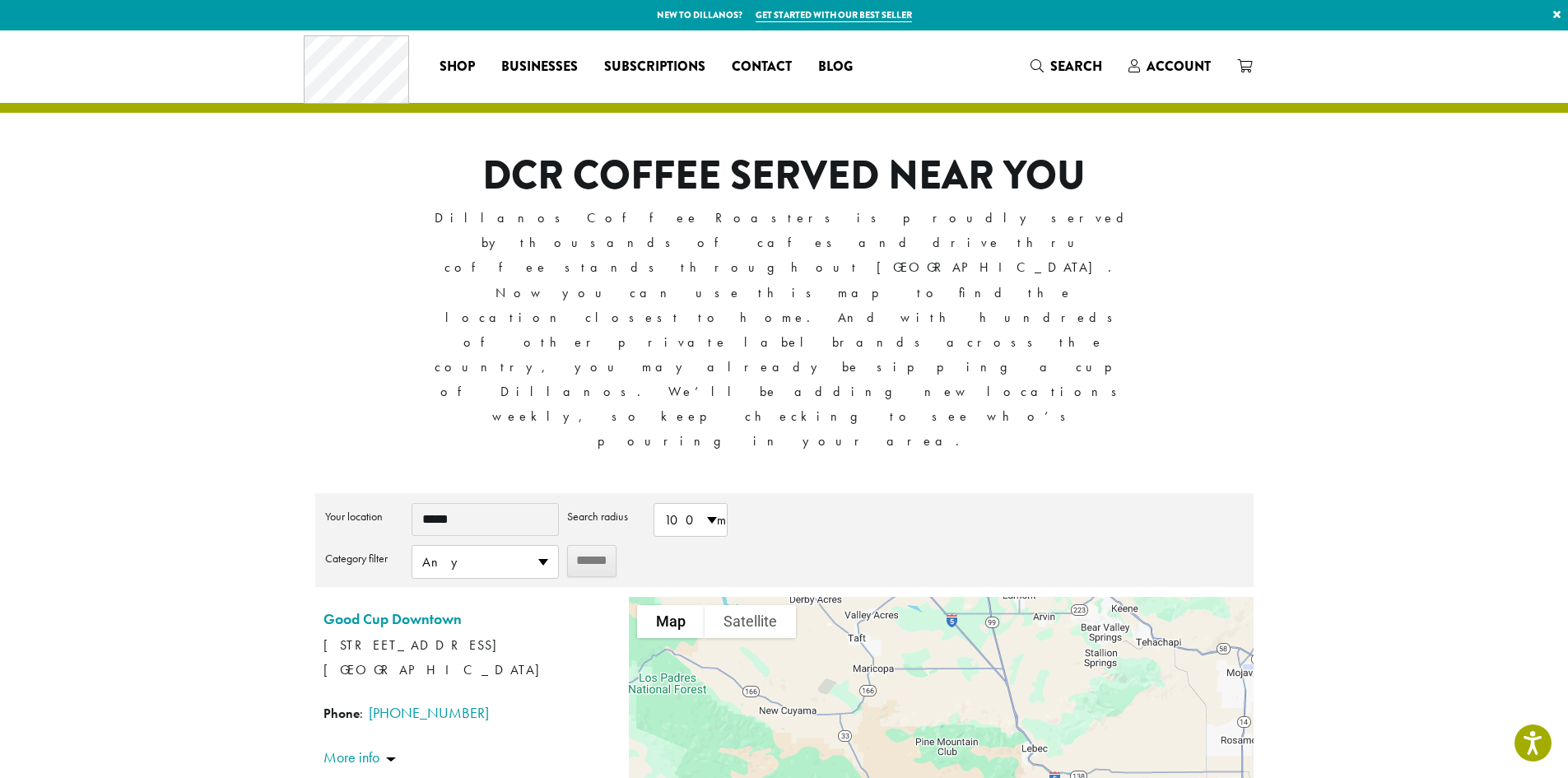
drag, startPoint x: 902, startPoint y: 532, endPoint x: 1072, endPoint y: 668, distance: 217.7
click at [1072, 668] on div at bounding box center [941, 740] width 624 height 288
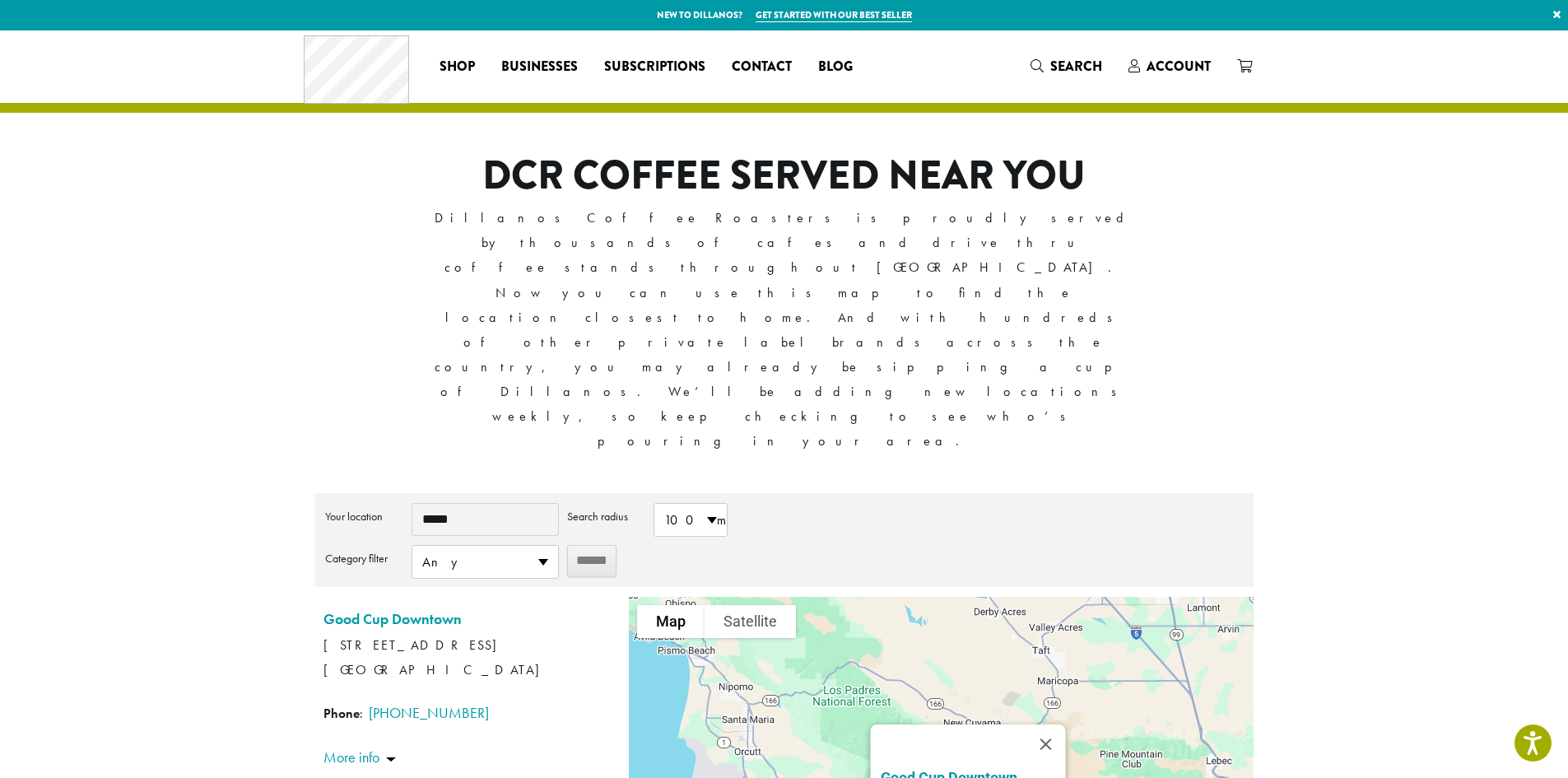
drag, startPoint x: 745, startPoint y: 531, endPoint x: 807, endPoint y: 699, distance: 179.1
click at [804, 693] on div "Good Cup Downtown 918 State St Santa Barbara CA 93101 Phone : (805) 965-5593 Di…" at bounding box center [941, 740] width 624 height 288
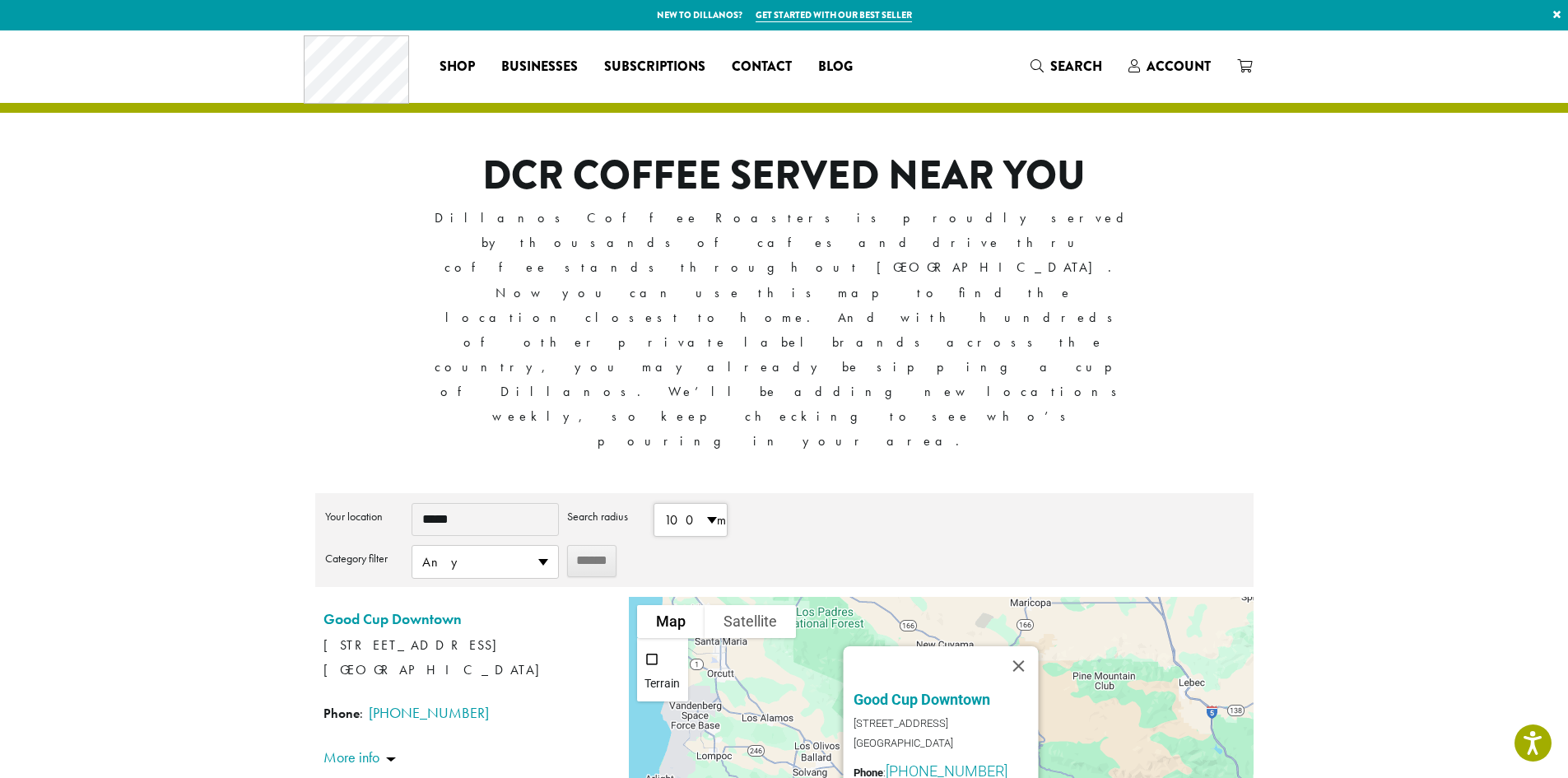
click at [700, 504] on span "100 mi" at bounding box center [691, 520] width 72 height 32
click at [687, 696] on li "500 mi" at bounding box center [691, 712] width 72 height 32
click at [1020, 646] on button "Close" at bounding box center [1019, 666] width 40 height 40
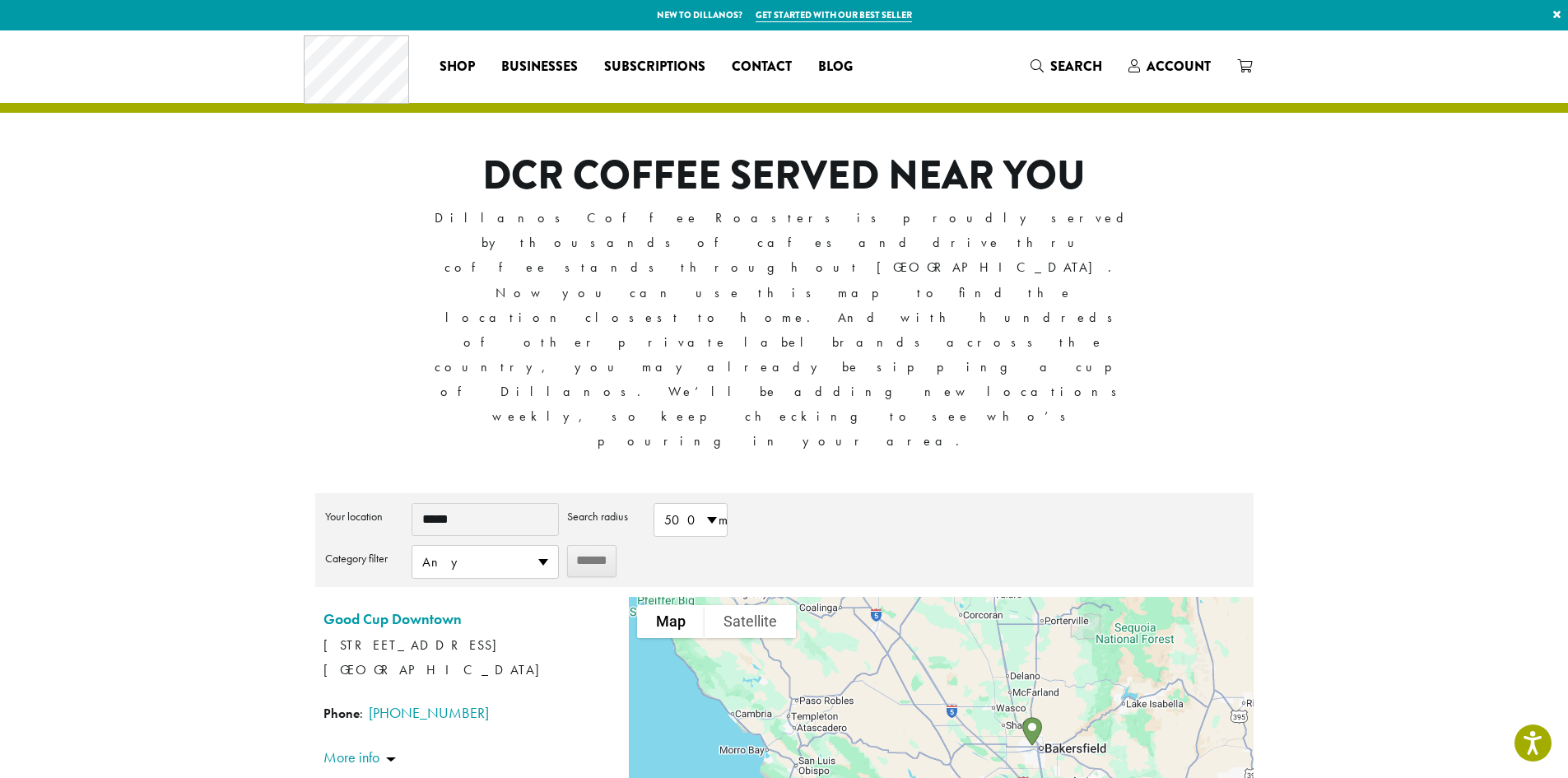
drag, startPoint x: 903, startPoint y: 501, endPoint x: 935, endPoint y: 655, distance: 157.3
click at [935, 654] on div at bounding box center [941, 740] width 624 height 288
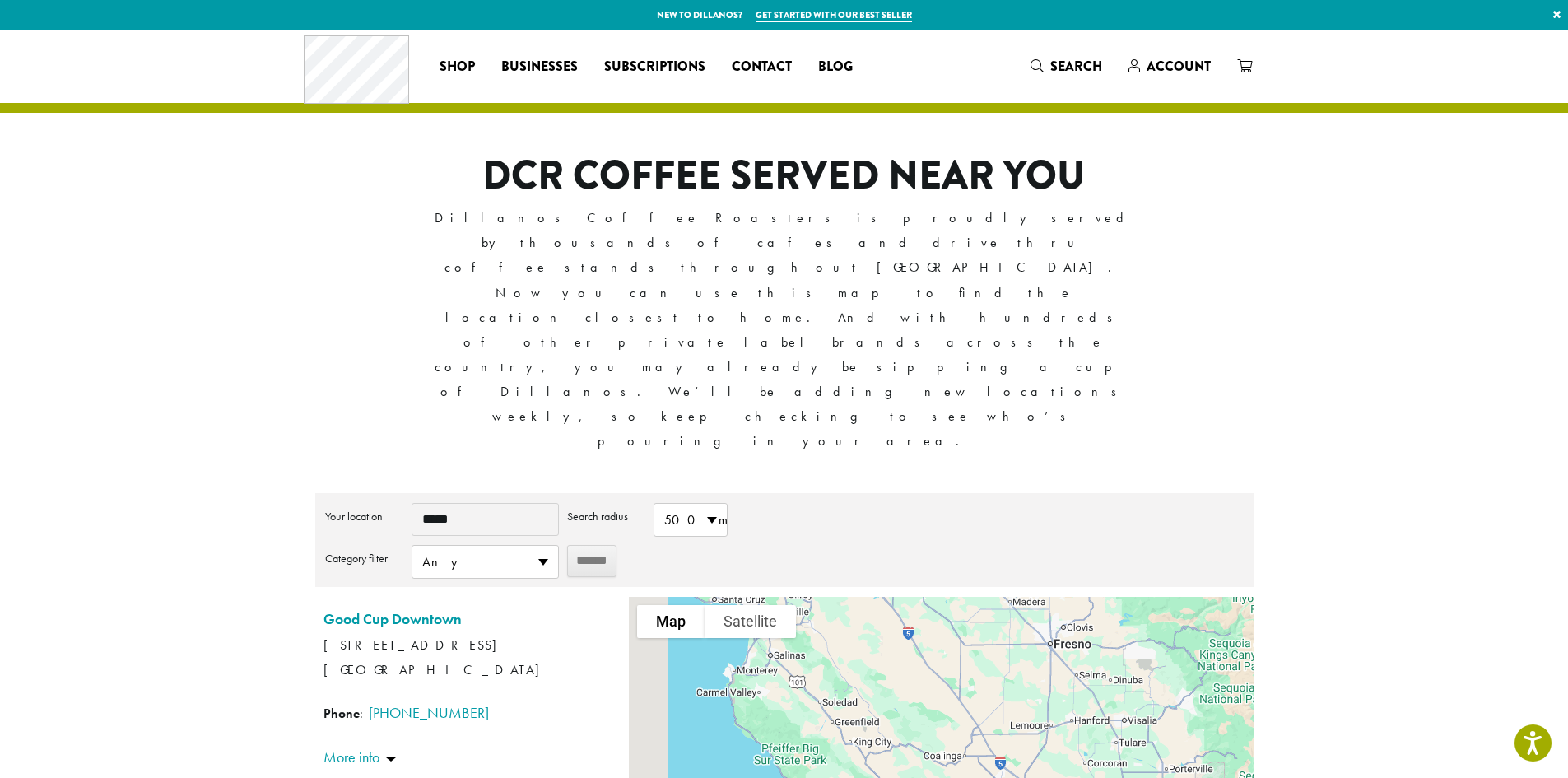
drag, startPoint x: 823, startPoint y: 545, endPoint x: 1036, endPoint y: 678, distance: 251.1
click at [1035, 677] on div at bounding box center [941, 740] width 624 height 288
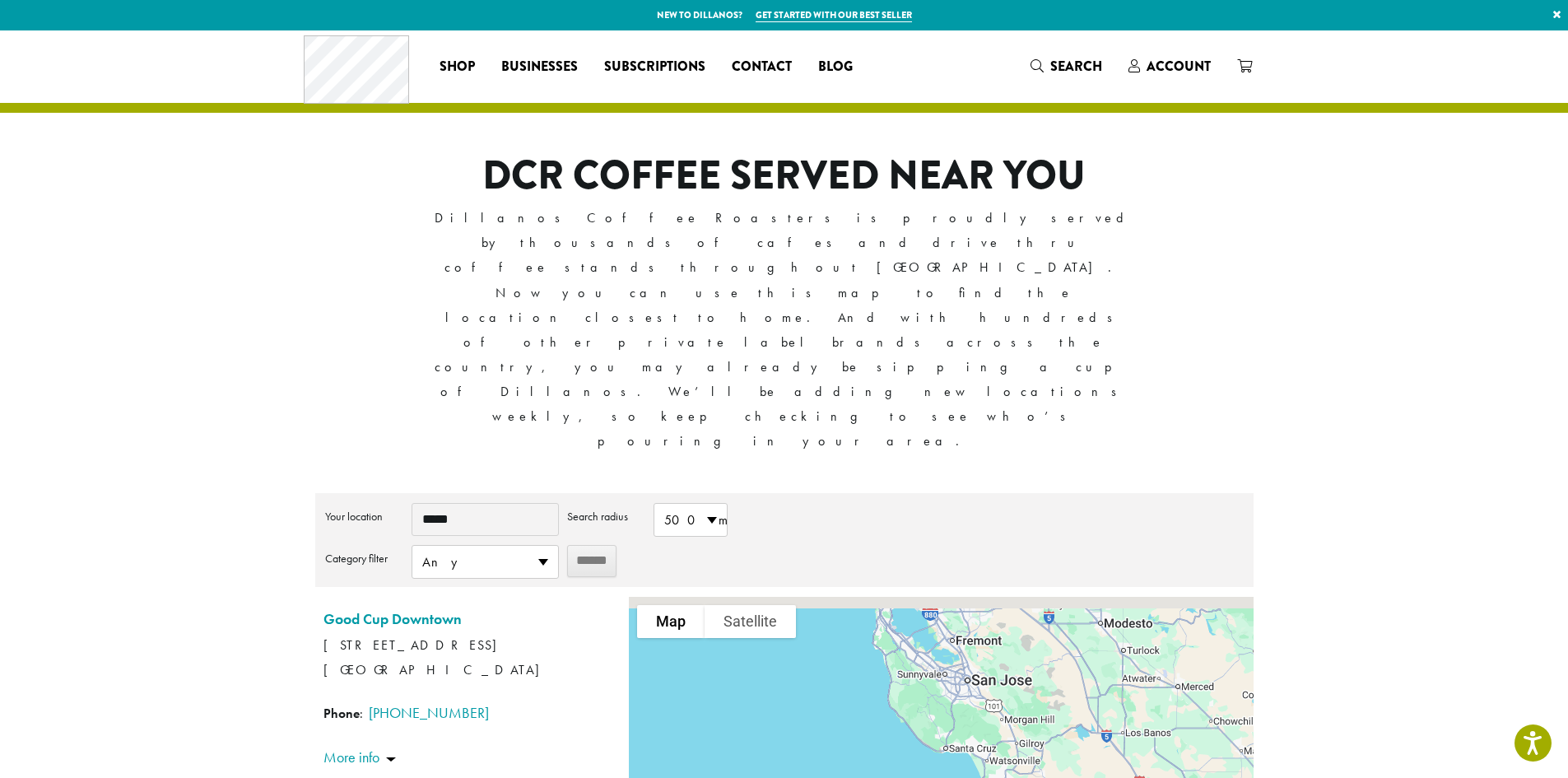
drag, startPoint x: 1083, startPoint y: 502, endPoint x: 983, endPoint y: 619, distance: 153.9
click at [991, 598] on div at bounding box center [941, 740] width 624 height 288
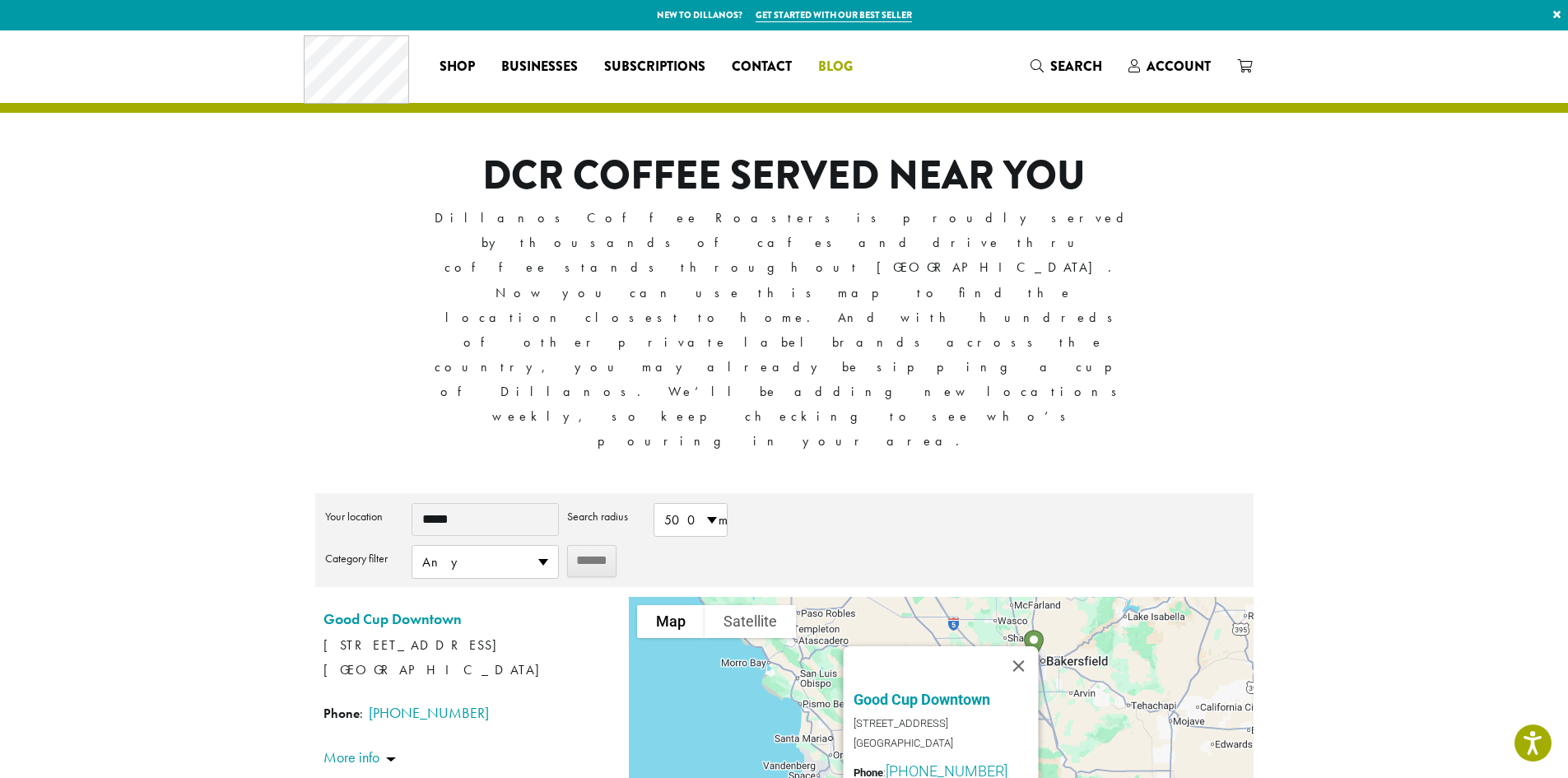
click at [846, 65] on span "Blog" at bounding box center [835, 67] width 34 height 20
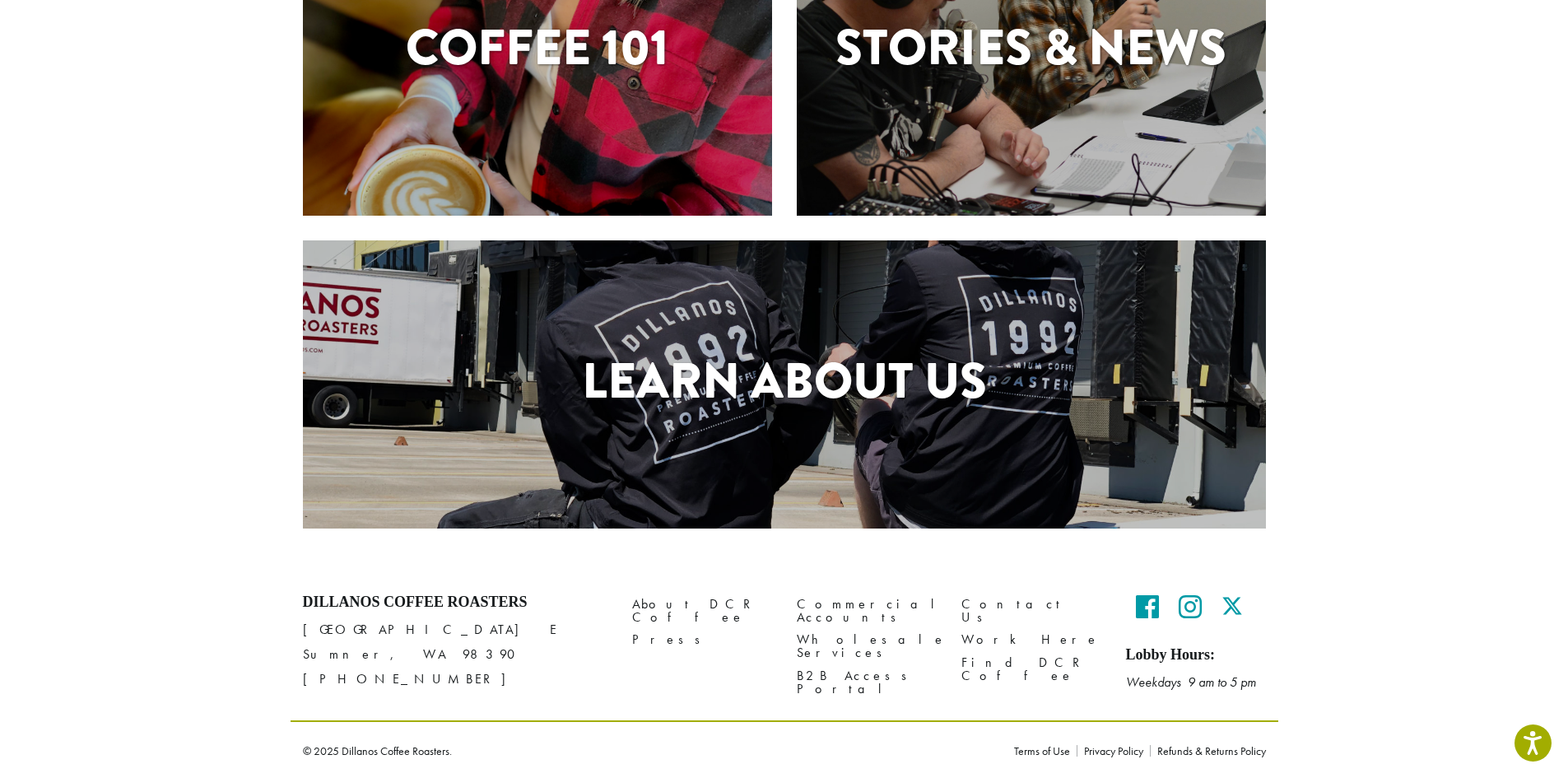
scroll to position [580, 0]
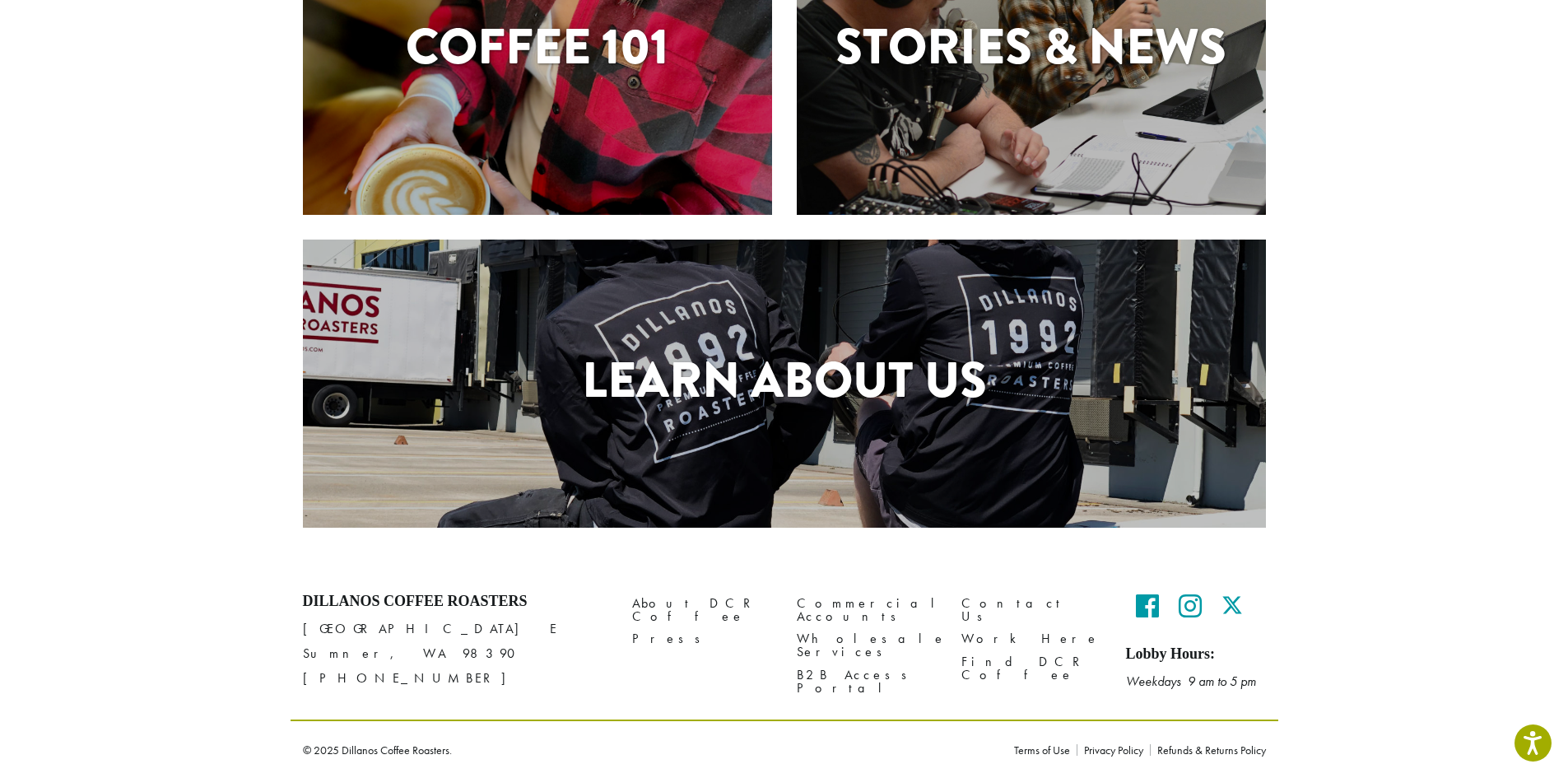
drag, startPoint x: 306, startPoint y: 626, endPoint x: 429, endPoint y: 656, distance: 126.6
click at [429, 656] on p "[STREET_ADDRESS][PERSON_NAME] [PHONE_NUMBER]" at bounding box center [455, 654] width 305 height 74
copy p "[STREET_ADDRESS][PERSON_NAME]"
